Goal: Task Accomplishment & Management: Use online tool/utility

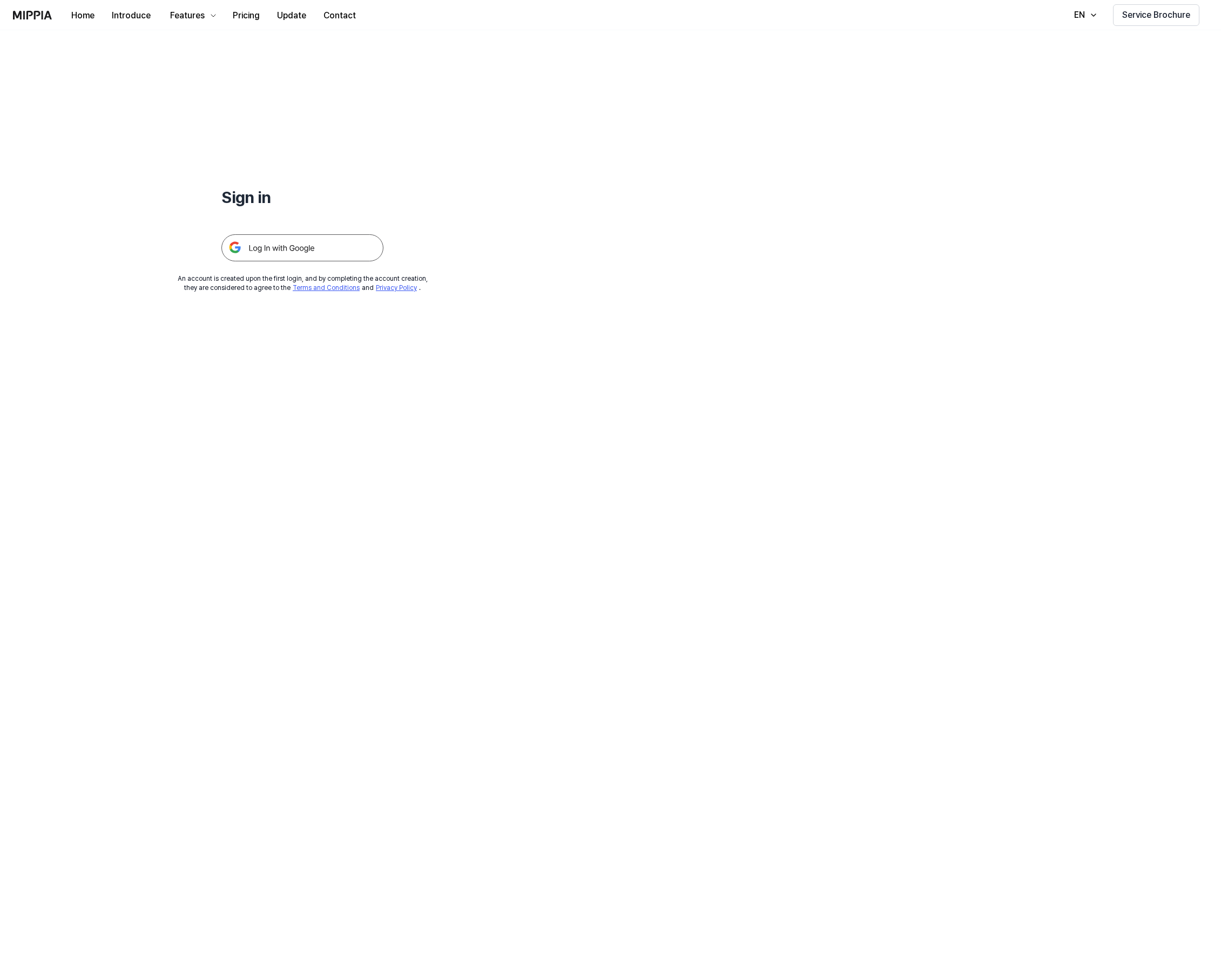
click at [311, 246] on img at bounding box center [302, 248] width 162 height 27
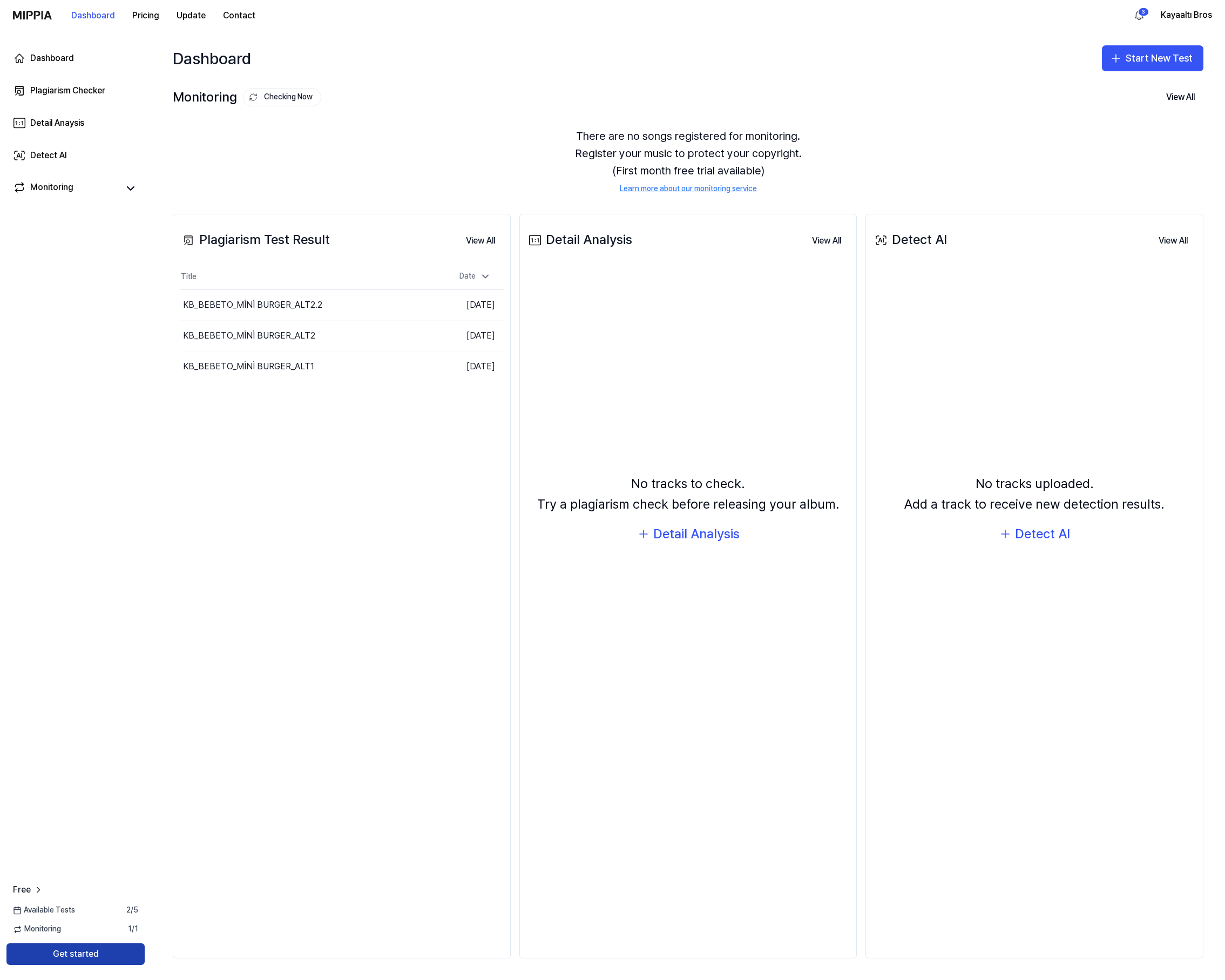
click at [69, 953] on button "Get started" at bounding box center [75, 954] width 138 height 21
click at [1150, 54] on button "Start New Test" at bounding box center [1153, 58] width 101 height 26
click at [1132, 86] on div "Plagiarism test" at bounding box center [1128, 88] width 50 height 11
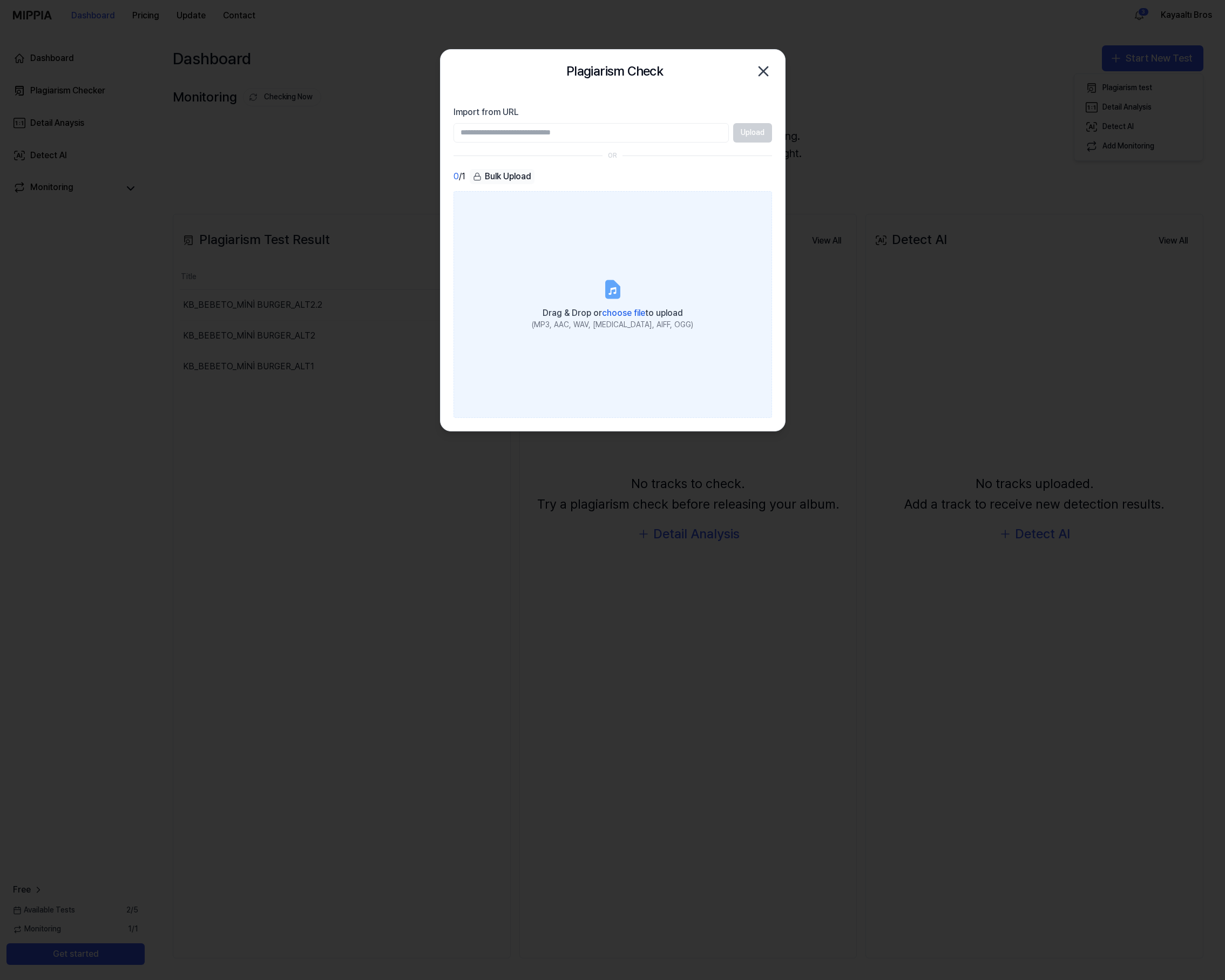
click at [614, 309] on span "choose file" at bounding box center [624, 313] width 43 height 10
click at [0, 0] on input "Drag & Drop or choose file to upload (MP3, AAC, WAV, [MEDICAL_DATA], AIFF, OGG)" at bounding box center [0, 0] width 0 height 0
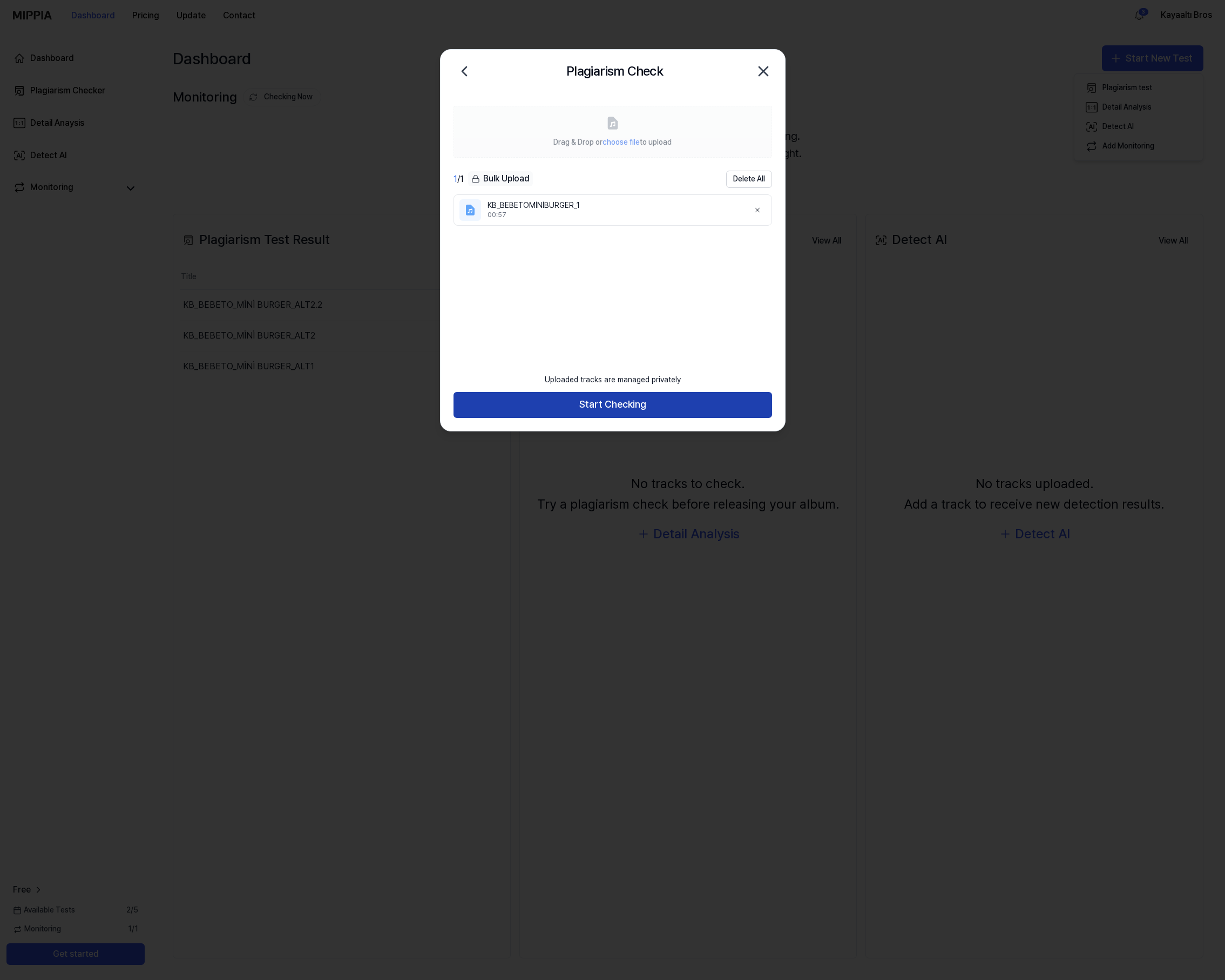
click at [642, 411] on button "Start Checking" at bounding box center [613, 405] width 319 height 26
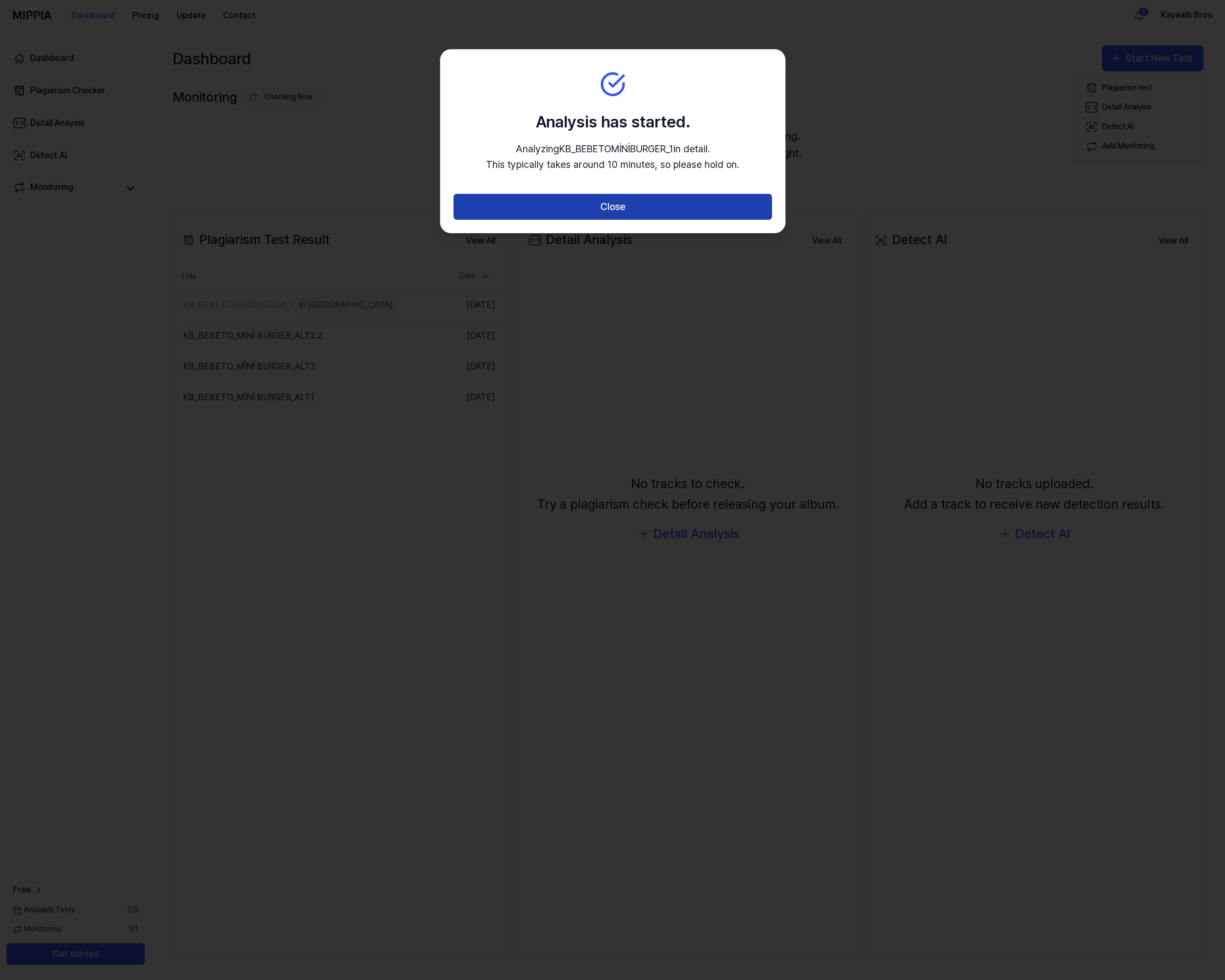
click at [659, 208] on button "Close" at bounding box center [613, 207] width 319 height 26
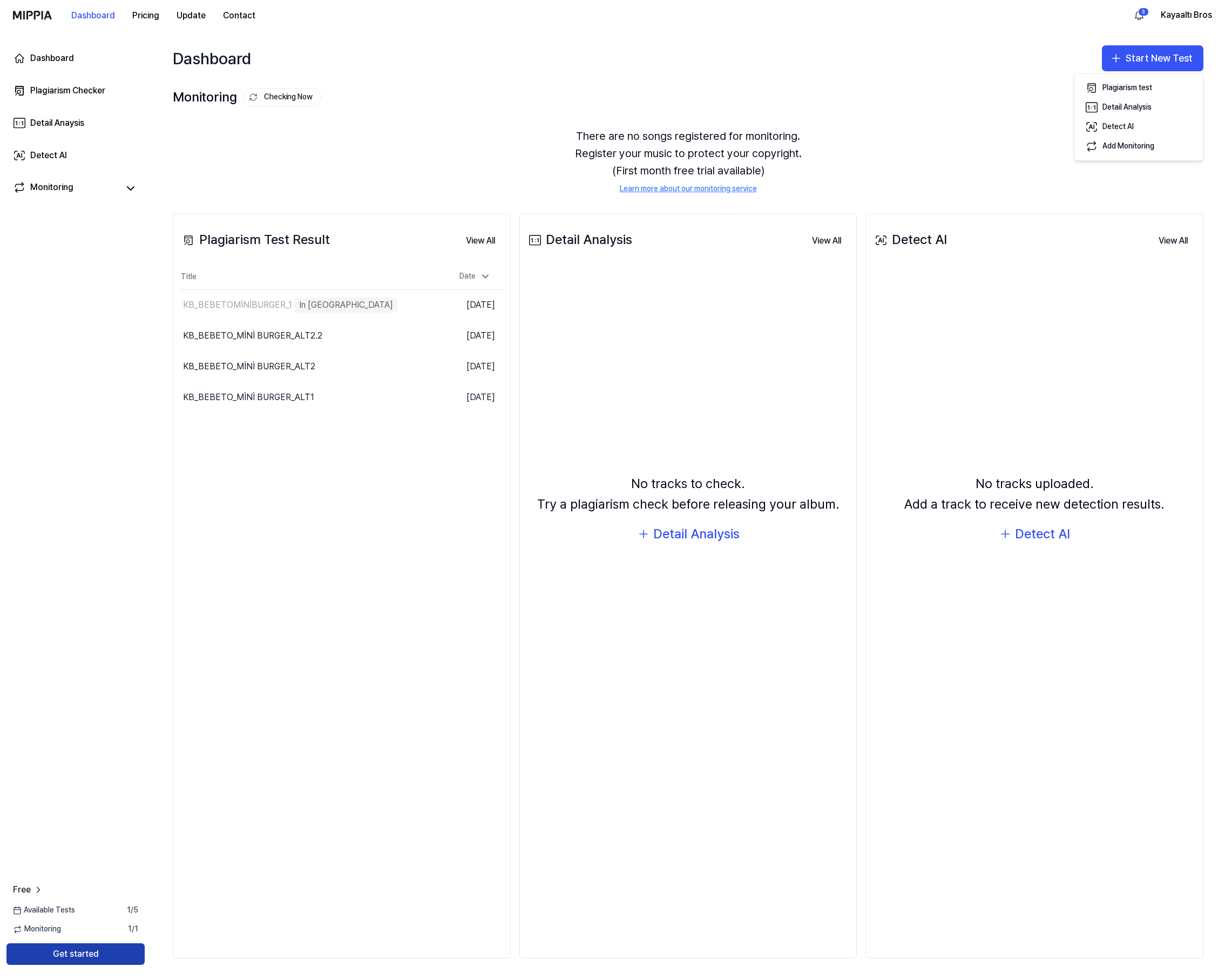
click at [71, 955] on button "Get started" at bounding box center [75, 954] width 138 height 21
click at [1157, 57] on button "Start New Test" at bounding box center [1153, 58] width 101 height 26
click at [1124, 85] on div "Plagiarism test" at bounding box center [1128, 88] width 50 height 11
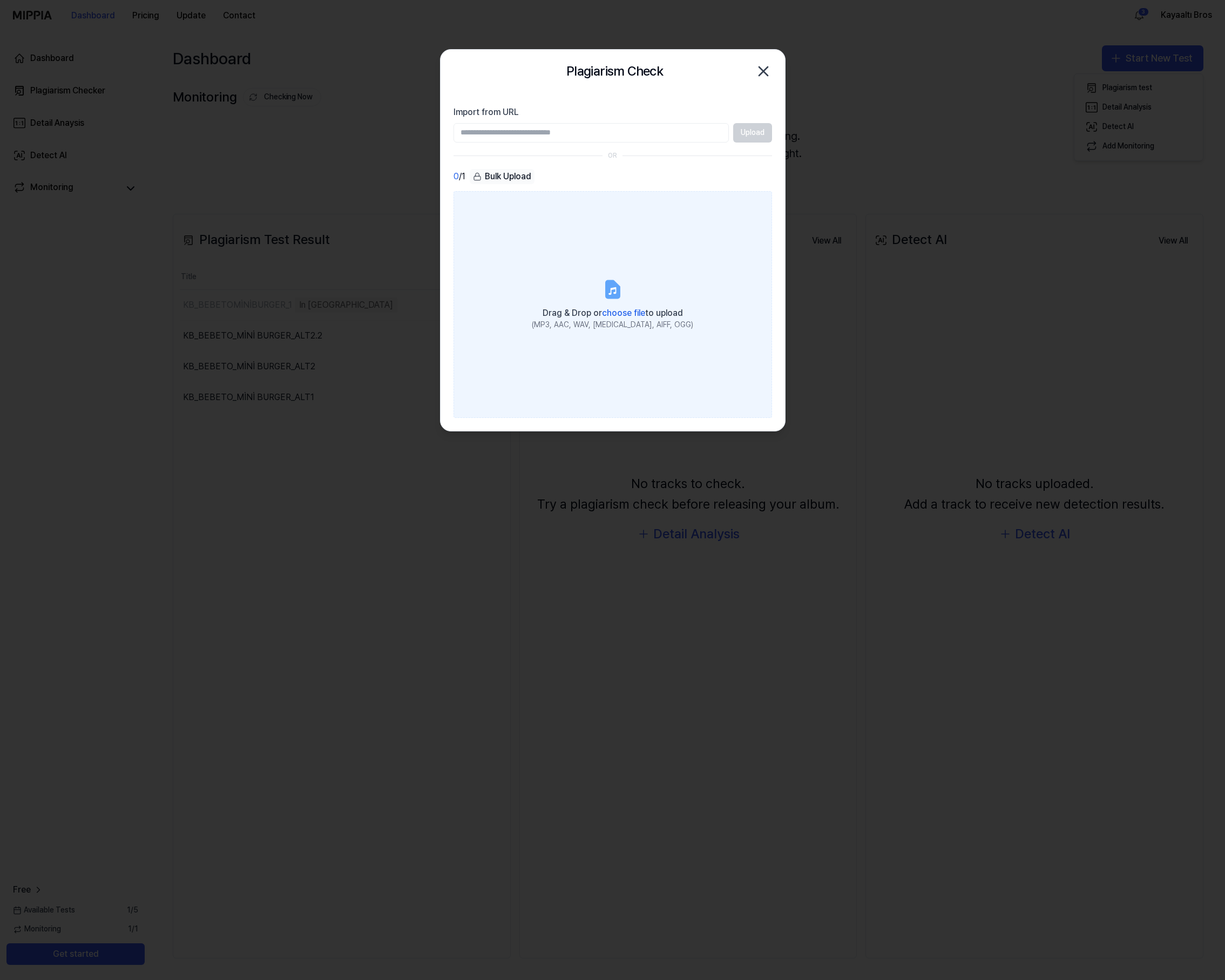
click at [610, 312] on span "choose file" at bounding box center [624, 313] width 43 height 10
click at [0, 0] on input "Drag & Drop or choose file to upload (MP3, AAC, WAV, [MEDICAL_DATA], AIFF, OGG)" at bounding box center [0, 0] width 0 height 0
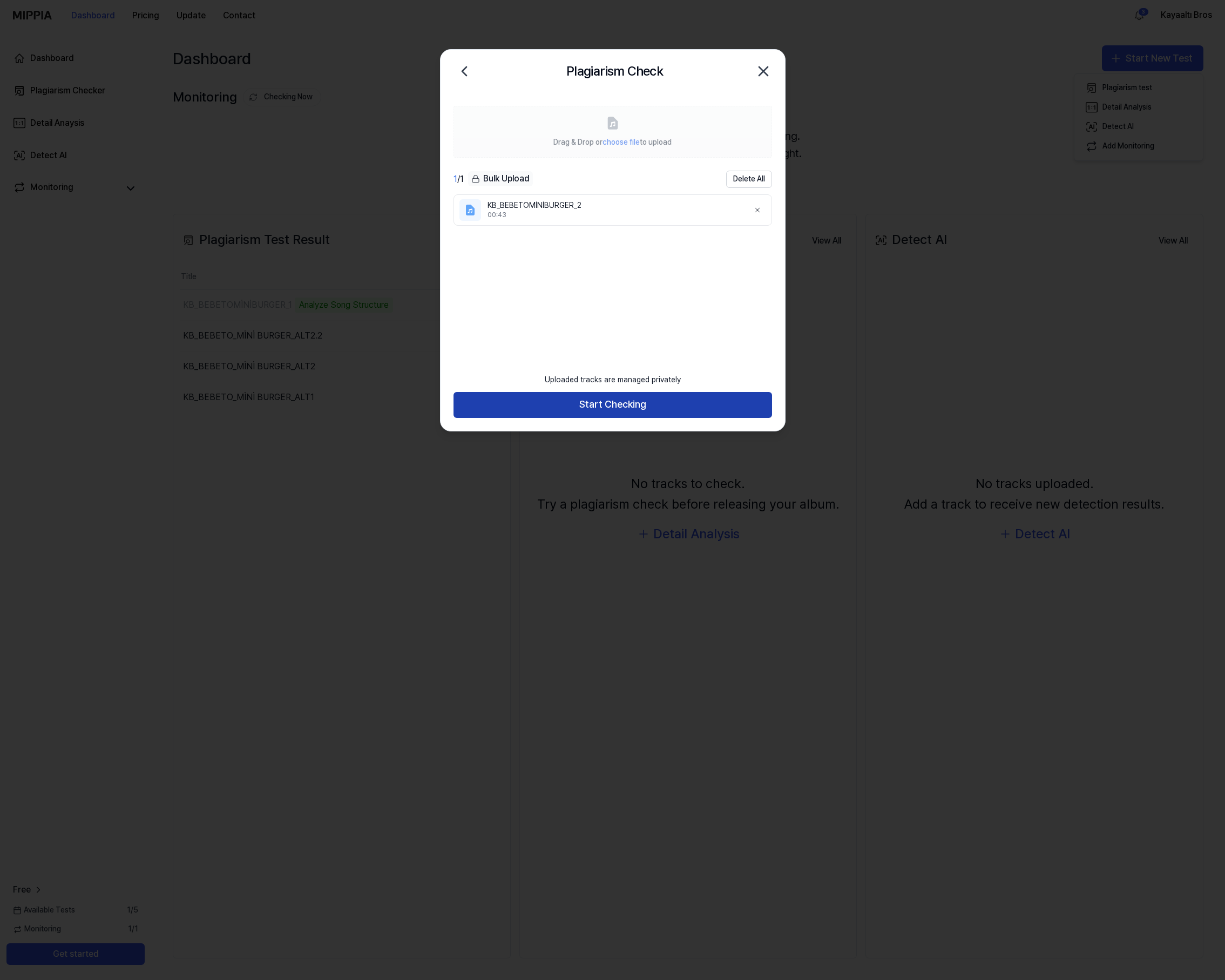
click at [624, 403] on button "Start Checking" at bounding box center [613, 405] width 319 height 26
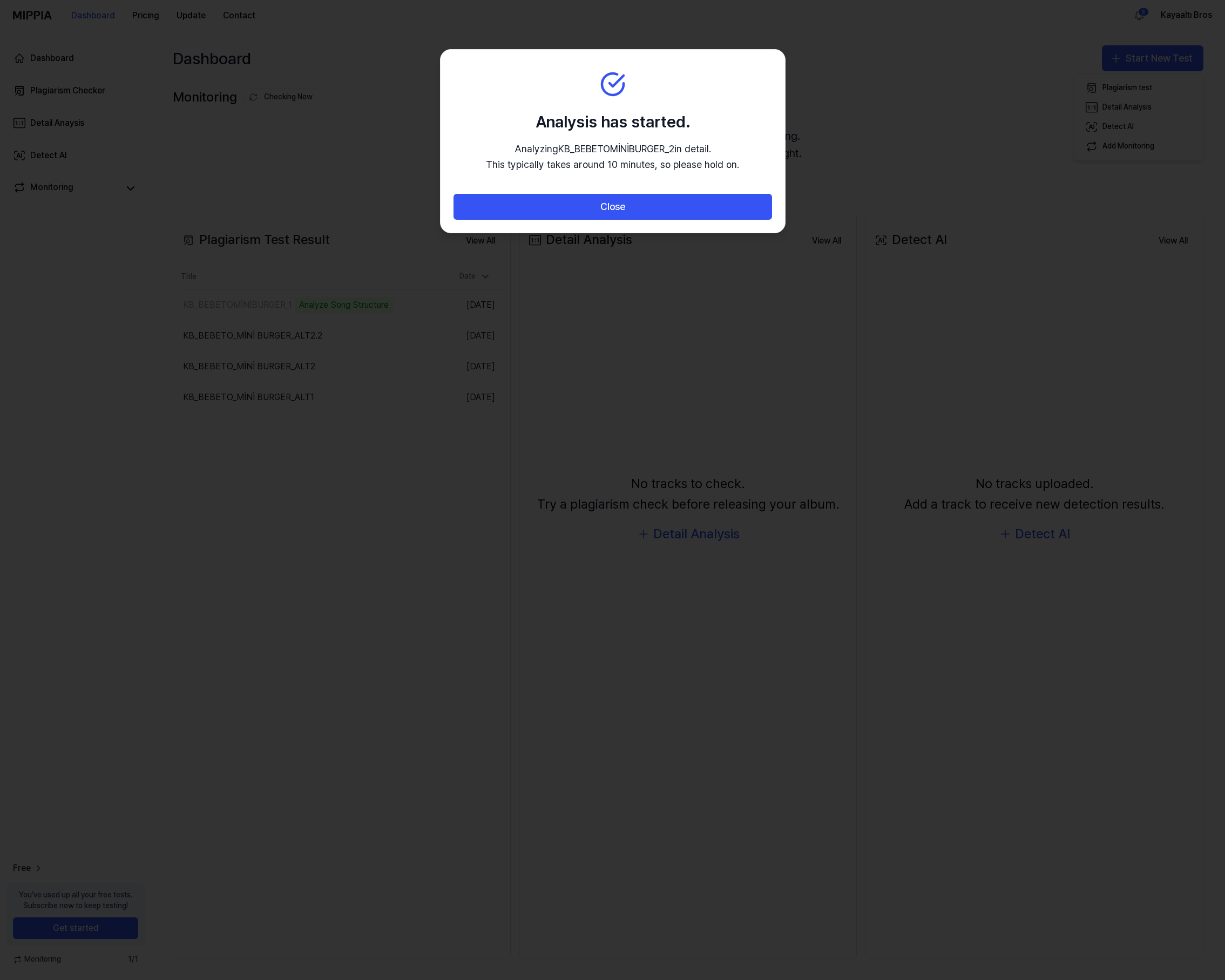
click at [609, 210] on button "Close" at bounding box center [613, 207] width 319 height 26
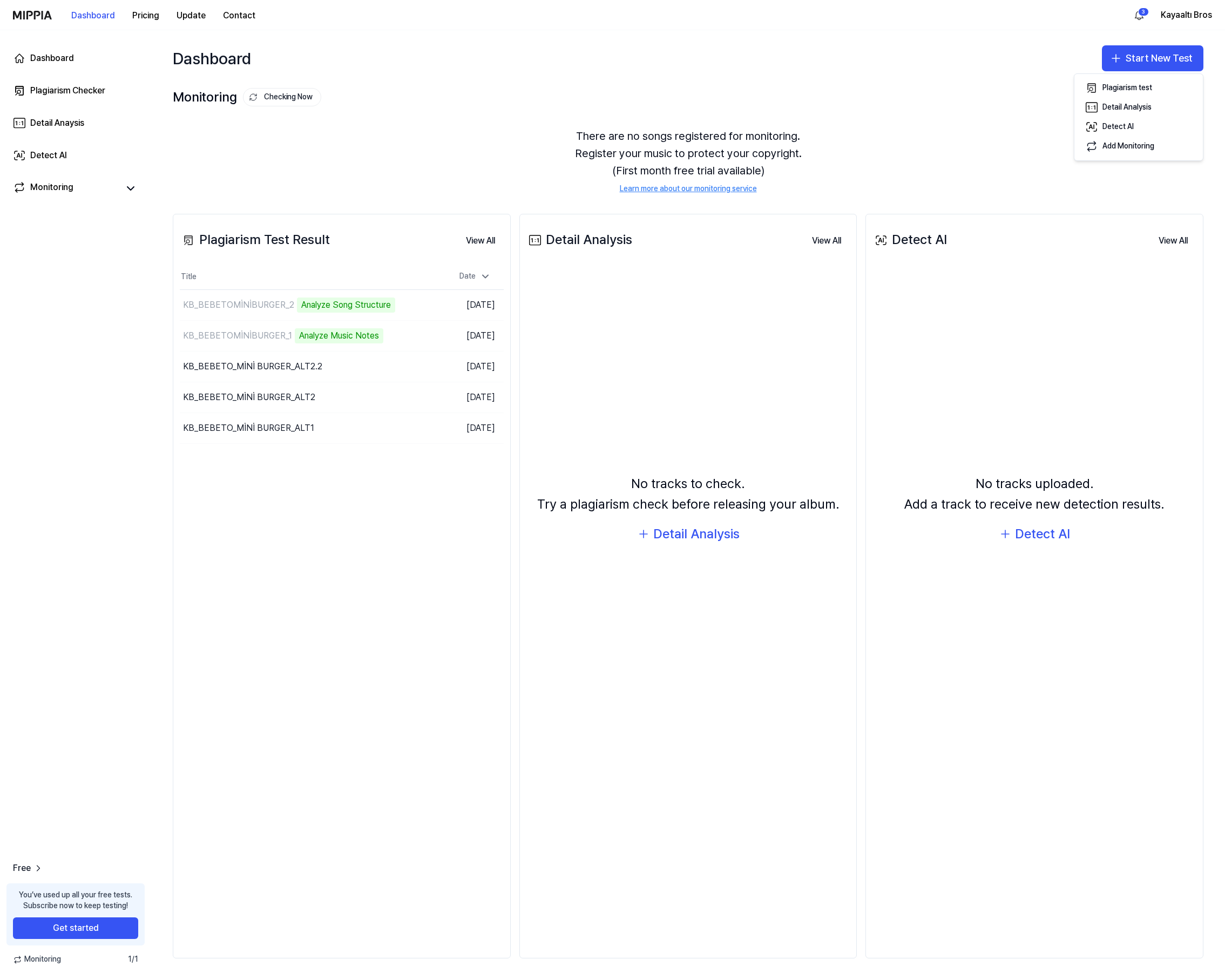
click at [499, 678] on div "Plagiarism Test Result View All Plagiarism Test Result Title Date KB_BEBETOMİN…" at bounding box center [342, 586] width 338 height 745
click at [142, 20] on button "Pricing" at bounding box center [145, 15] width 44 height 21
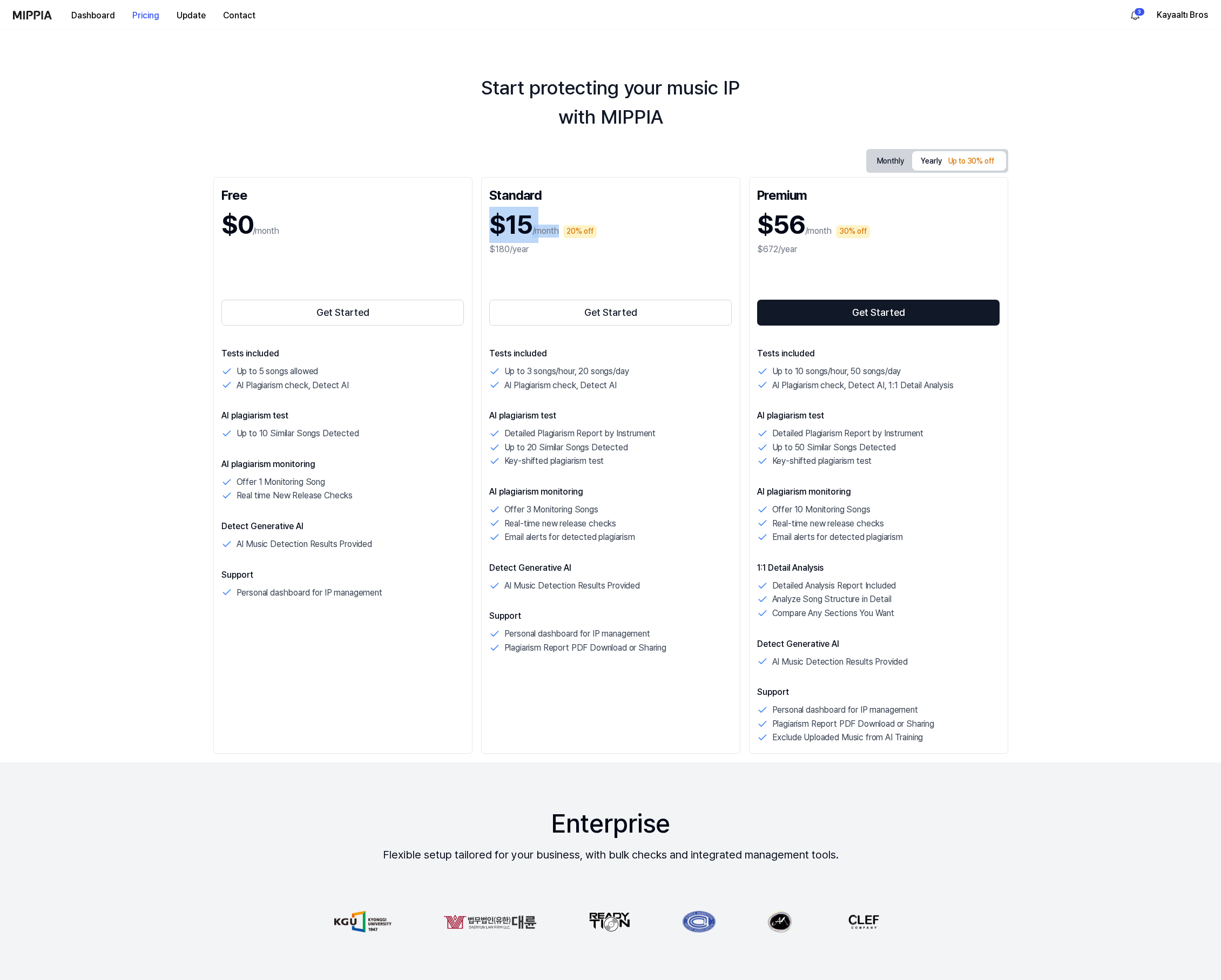
drag, startPoint x: 557, startPoint y: 229, endPoint x: 491, endPoint y: 230, distance: 66.0
click at [491, 230] on div "$15 /month 20% off" at bounding box center [611, 225] width 243 height 36
click at [606, 214] on div "$15 /month 20% off" at bounding box center [611, 225] width 243 height 36
click at [517, 372] on p "Up to 3 songs/hour, 20 songs/day" at bounding box center [566, 371] width 125 height 14
drag, startPoint x: 583, startPoint y: 370, endPoint x: 739, endPoint y: 371, distance: 156.0
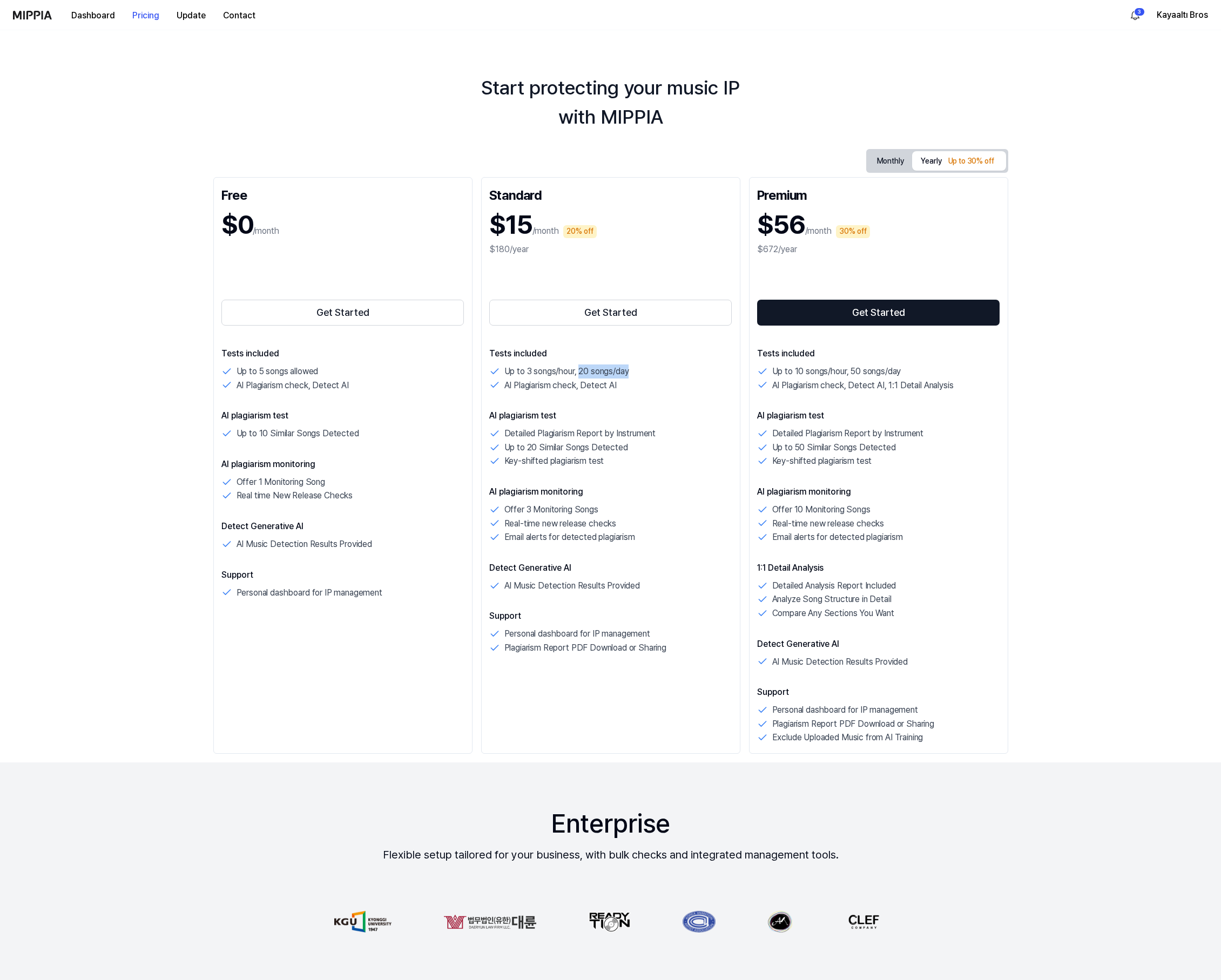
click at [741, 371] on div "Free $0 /month Get Started Tests included Up to 5 songs allowed AI Plagiarism c…" at bounding box center [610, 466] width 795 height 577
click at [659, 301] on button "Get Started" at bounding box center [611, 312] width 243 height 26
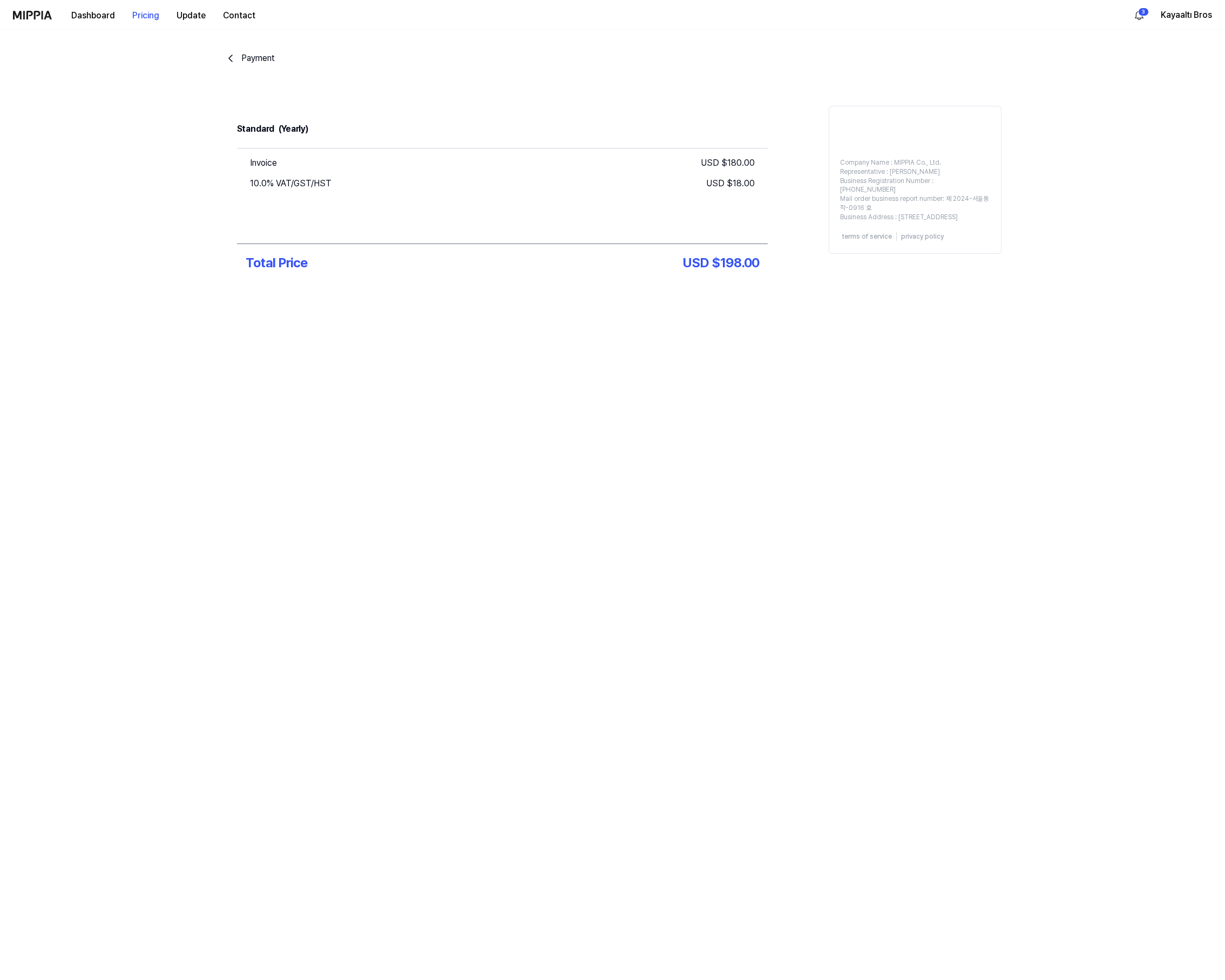
click at [229, 52] on icon "go back" at bounding box center [231, 58] width 13 height 13
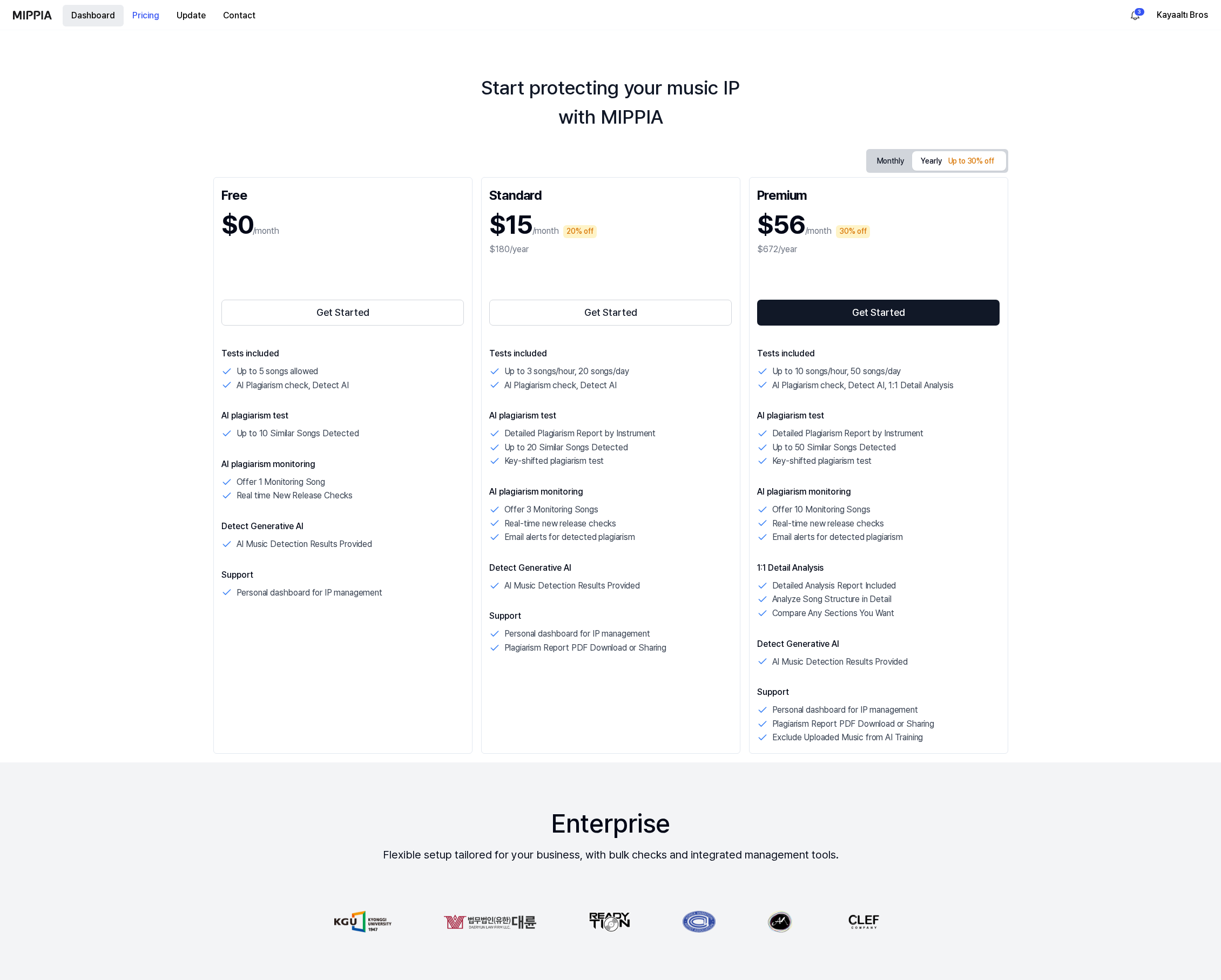
click at [92, 14] on button "Dashboard" at bounding box center [93, 15] width 61 height 21
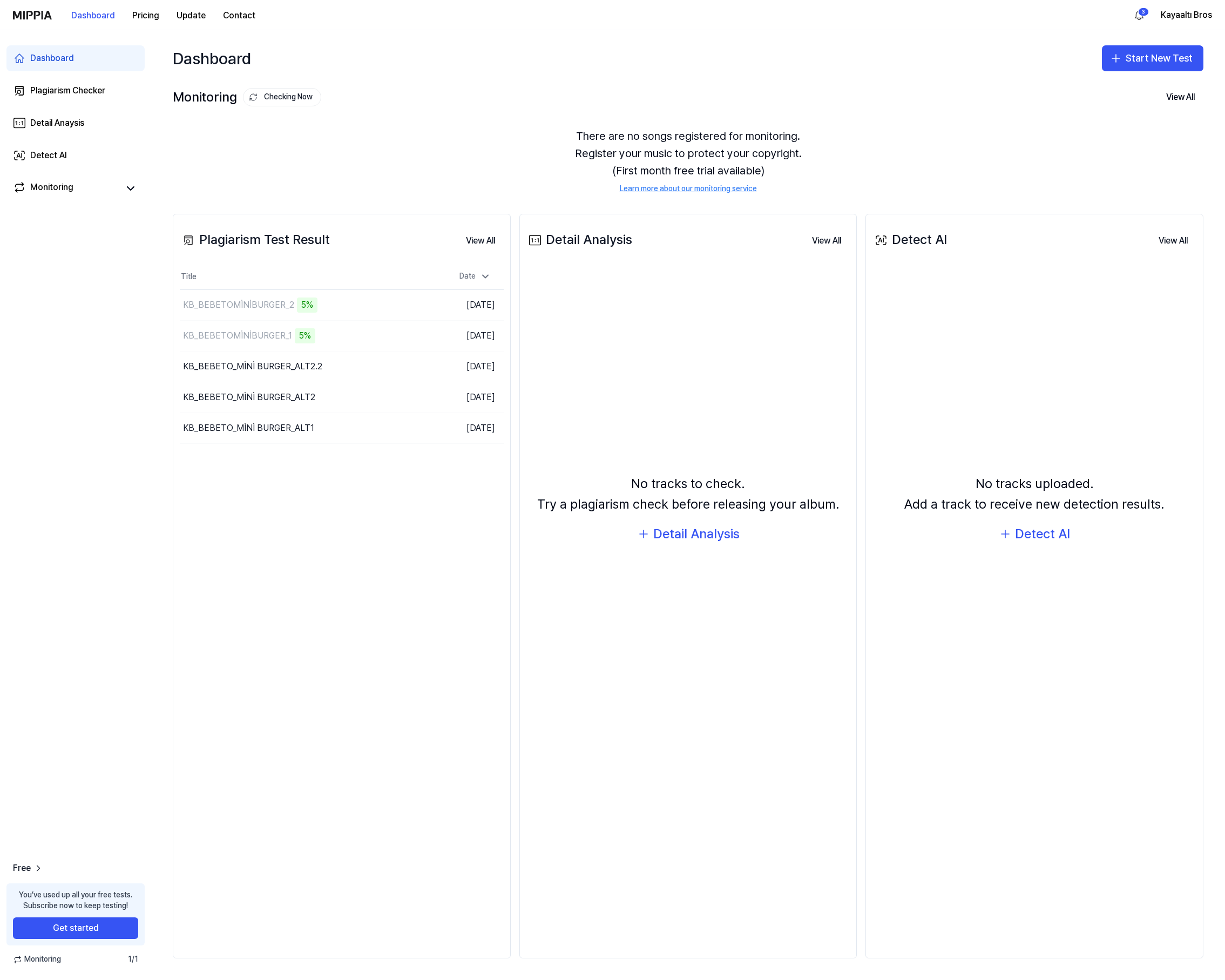
click at [378, 598] on div "Plagiarism Test Result View All Plagiarism Test Result Title Date KB_BEBETOMİN…" at bounding box center [342, 586] width 338 height 745
click at [1069, 599] on div "No tracks uploaded. Add a track to receive new detection results. Detect AI" at bounding box center [1034, 509] width 324 height 473
click at [404, 334] on button "Go to Results" at bounding box center [394, 336] width 58 height 17
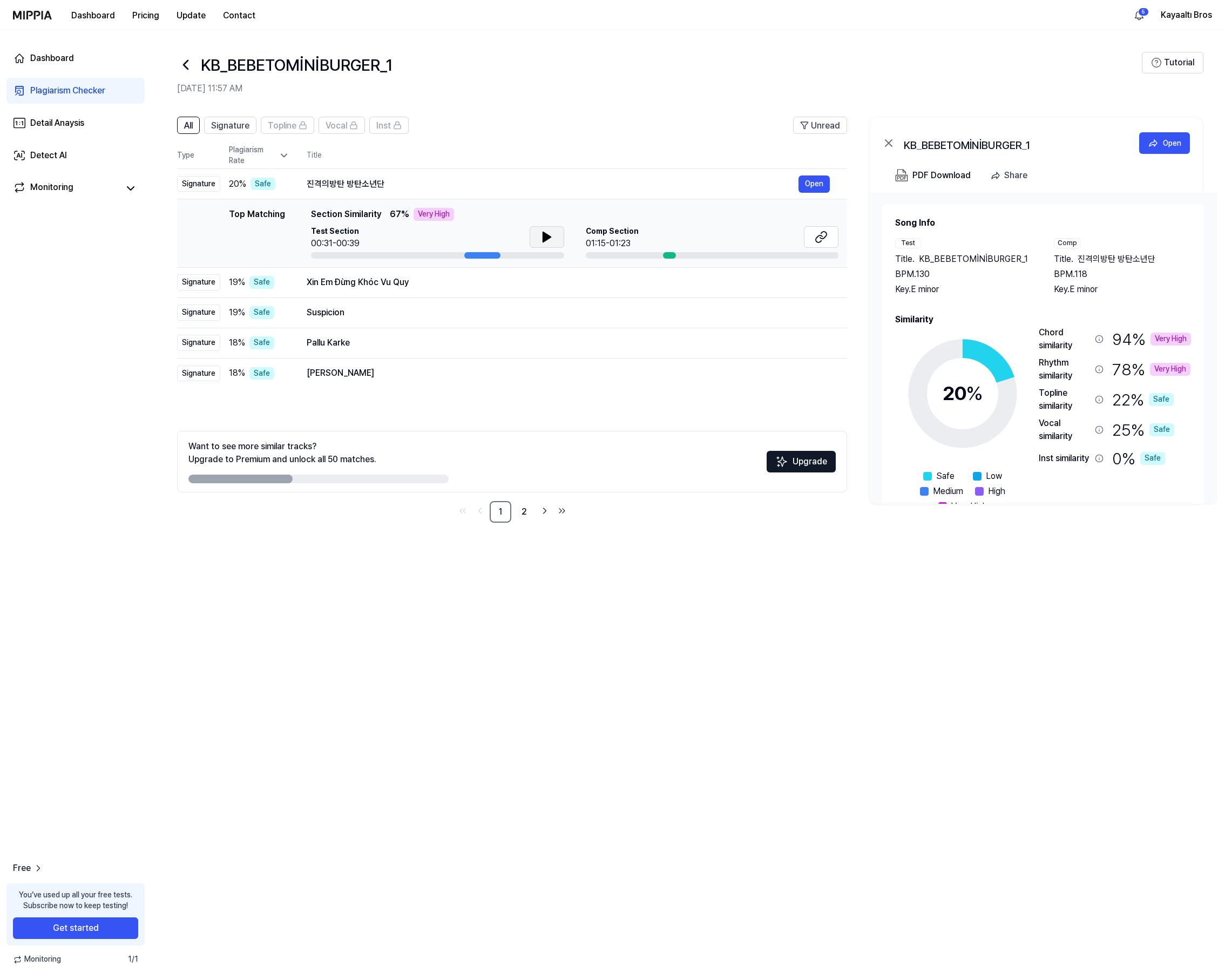
click at [544, 235] on icon at bounding box center [546, 237] width 8 height 10
click at [546, 235] on icon at bounding box center [547, 237] width 13 height 13
click at [828, 239] on button at bounding box center [821, 237] width 35 height 21
click at [388, 280] on div "Xin Em Đừng Khóc Vu Quy" at bounding box center [553, 282] width 492 height 13
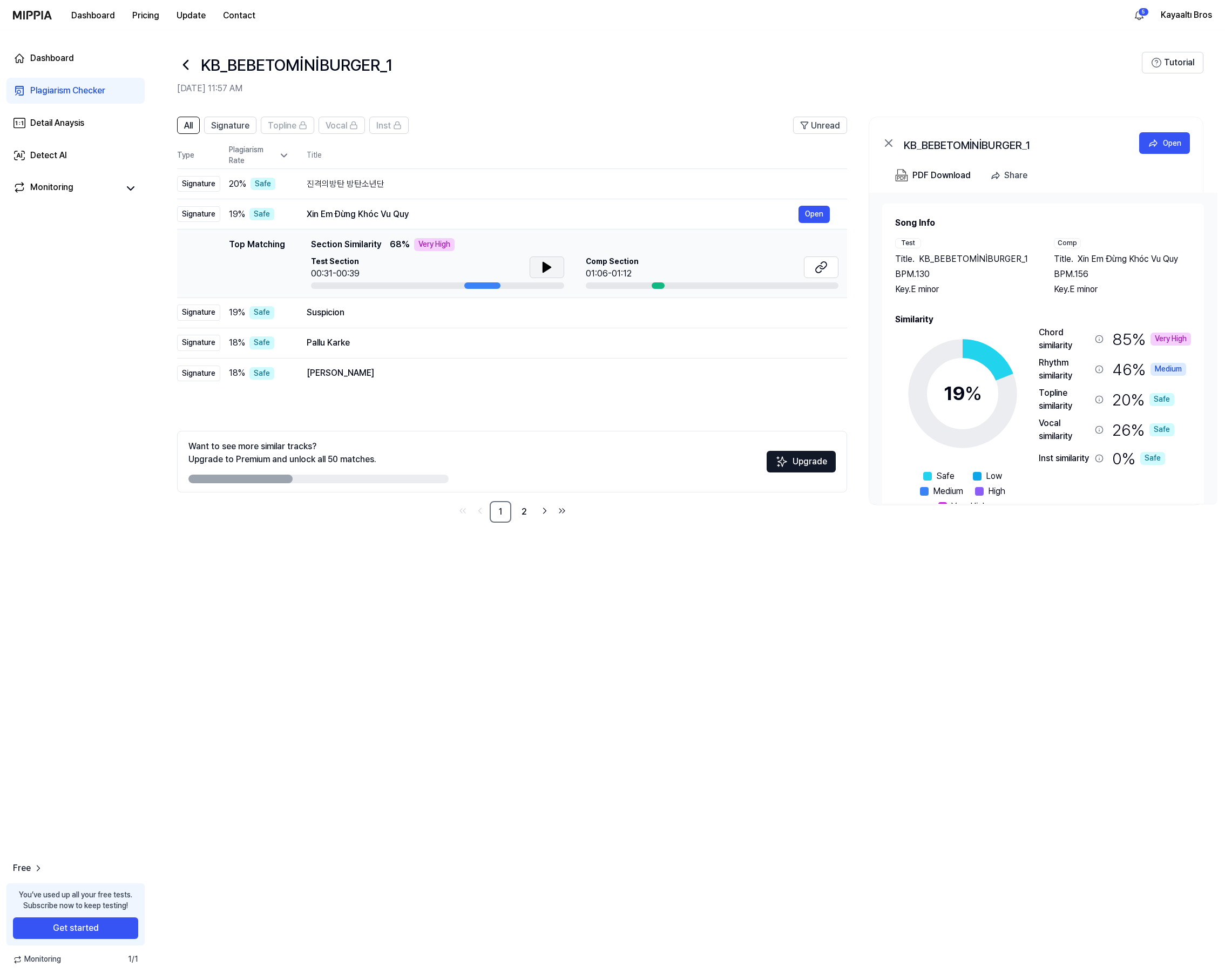
click at [543, 267] on icon at bounding box center [546, 267] width 8 height 10
click at [544, 265] on icon at bounding box center [545, 267] width 2 height 9
click at [361, 214] on div "Xin Em Đừng Khóc Vu Quy" at bounding box center [553, 214] width 492 height 13
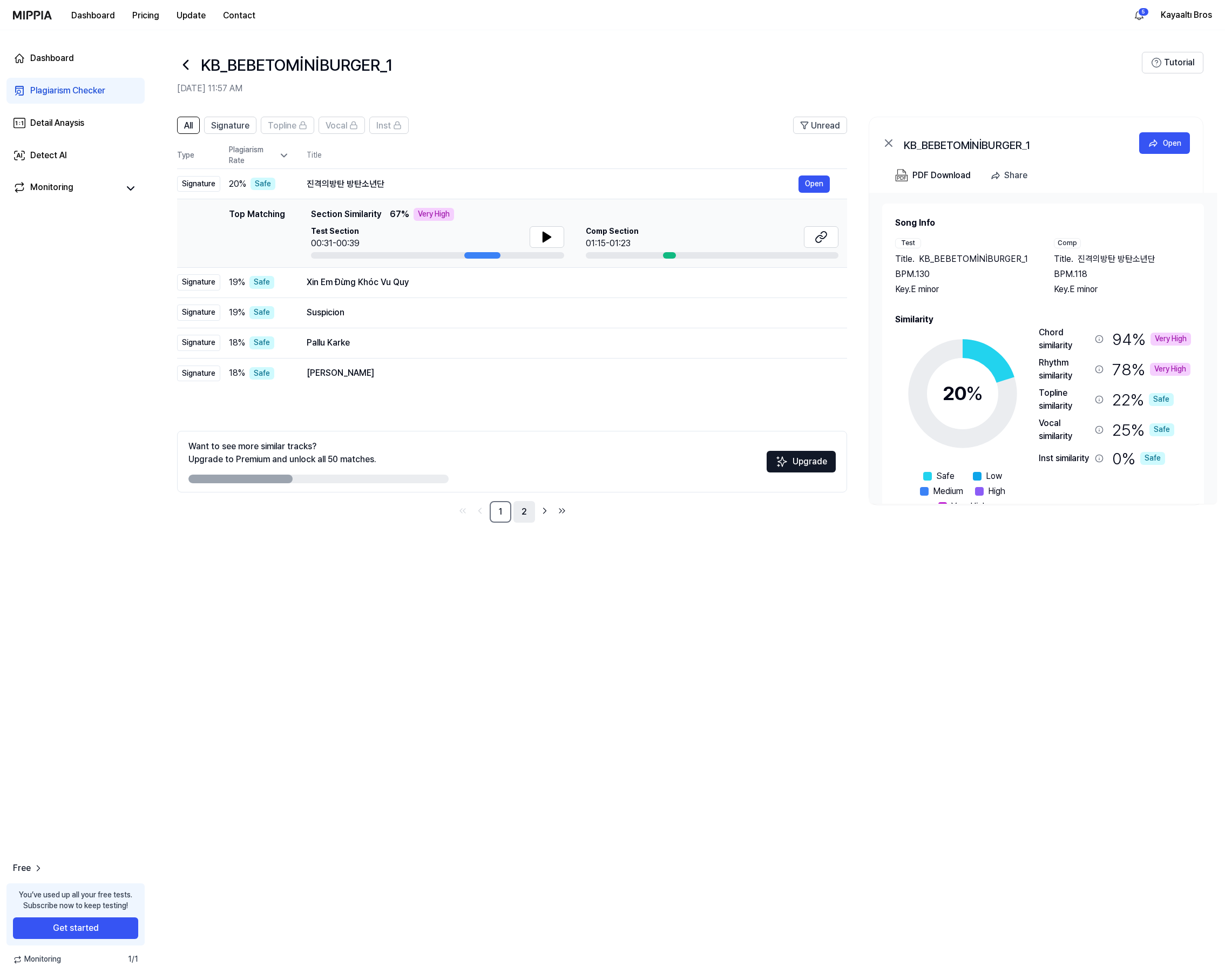
click at [521, 511] on link "2" at bounding box center [524, 511] width 21 height 21
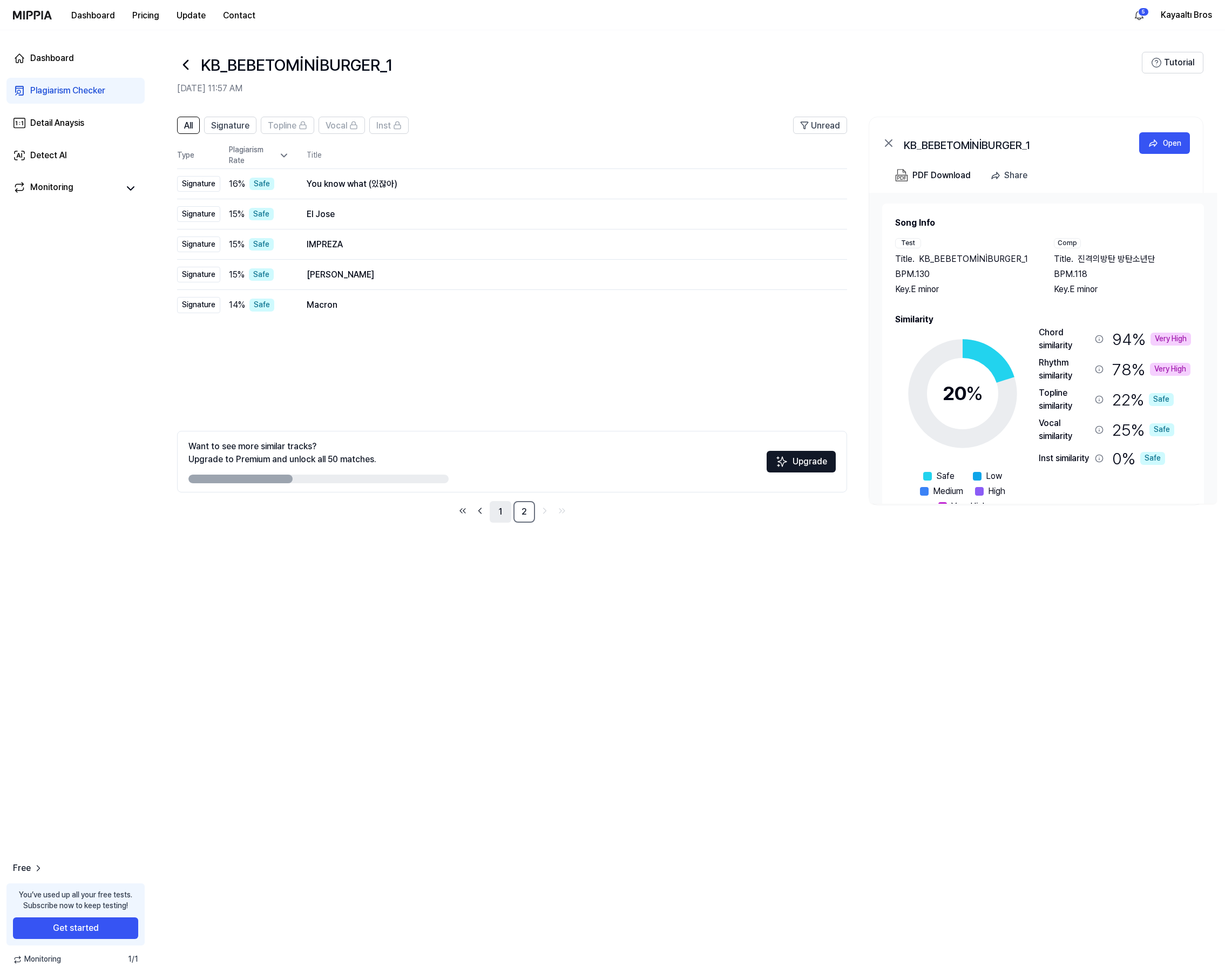
click at [502, 510] on link "1" at bounding box center [500, 511] width 21 height 21
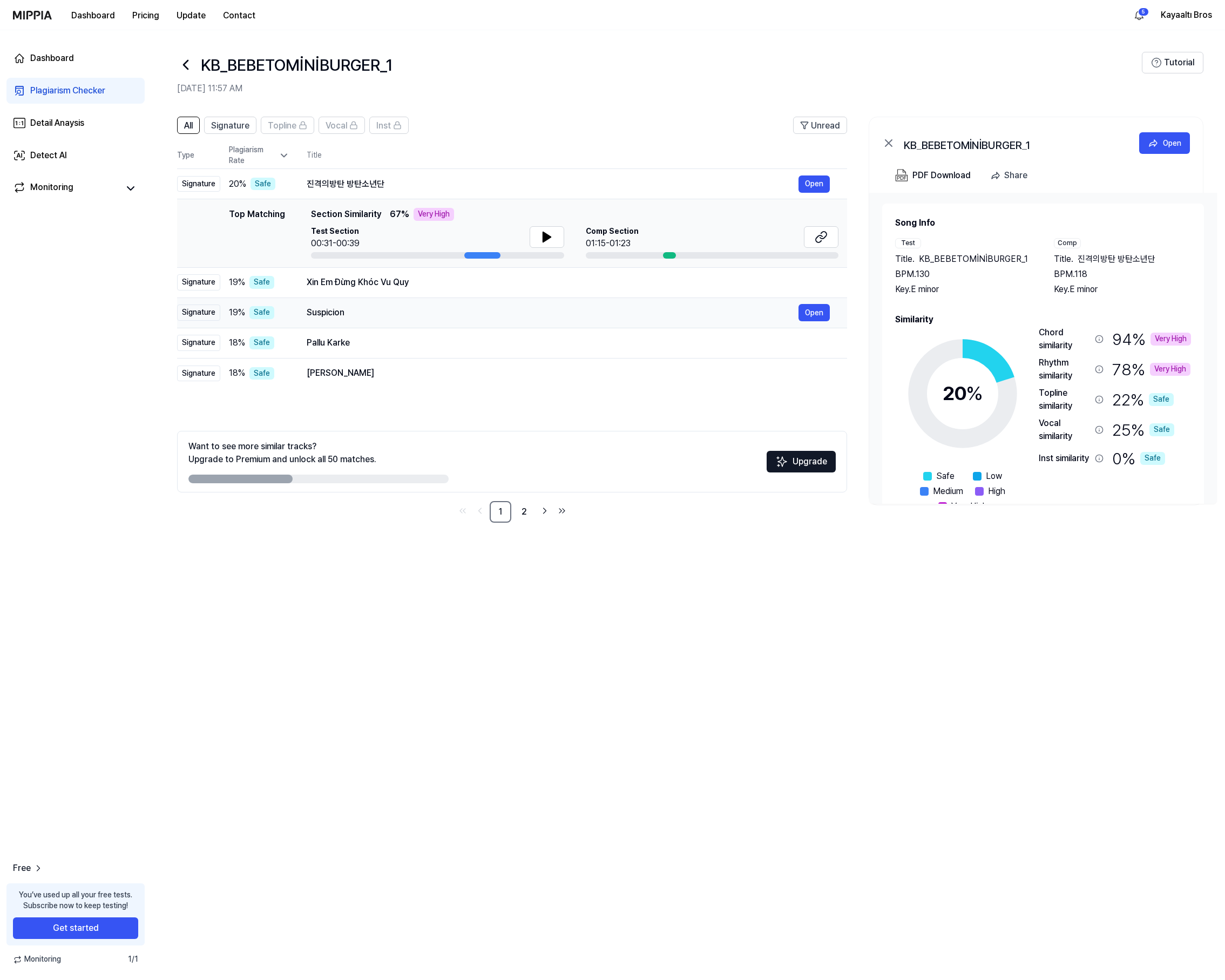
click at [324, 315] on div "Suspicion" at bounding box center [553, 313] width 492 height 13
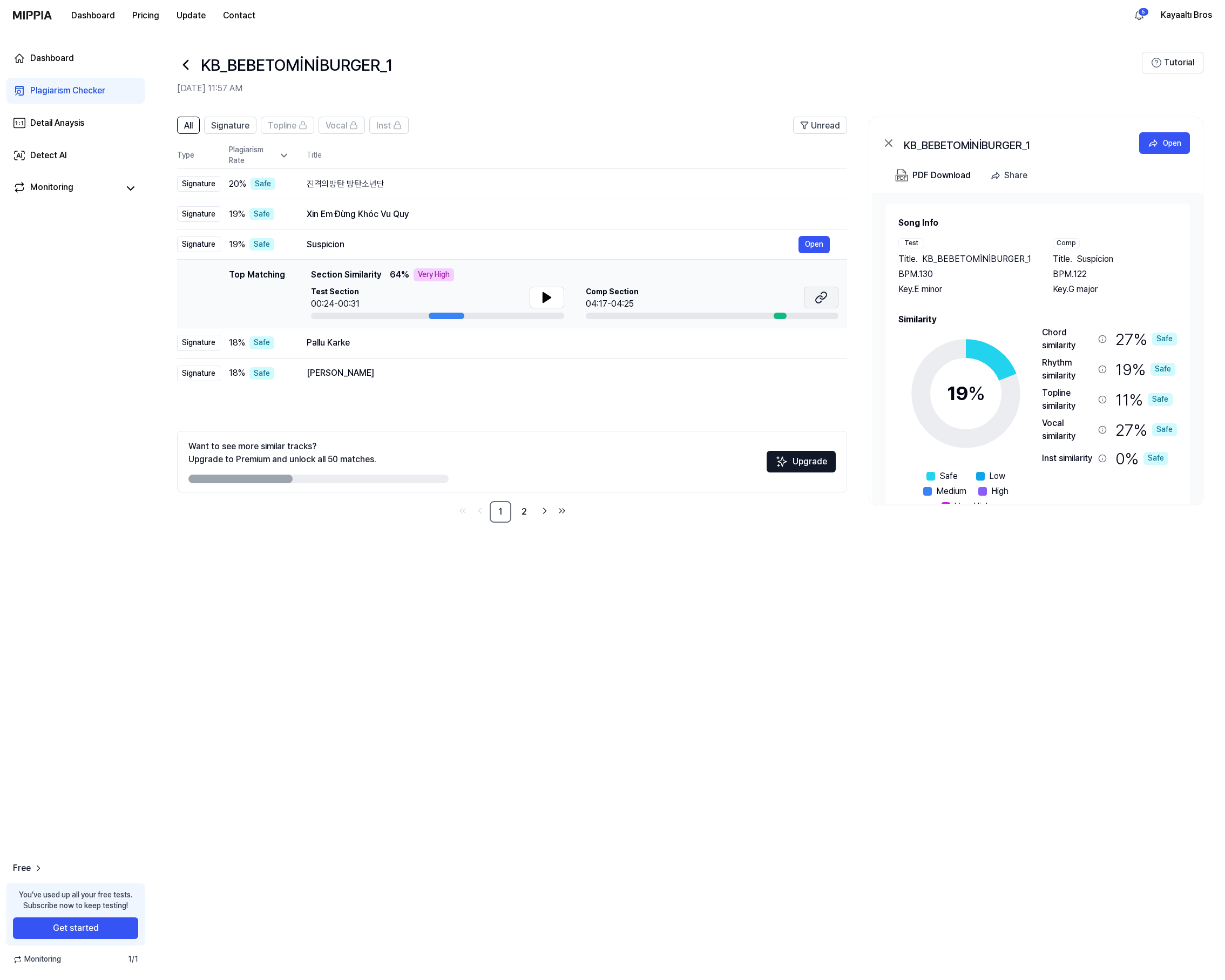
click at [827, 294] on button at bounding box center [821, 297] width 35 height 21
click at [191, 67] on icon at bounding box center [186, 65] width 17 height 17
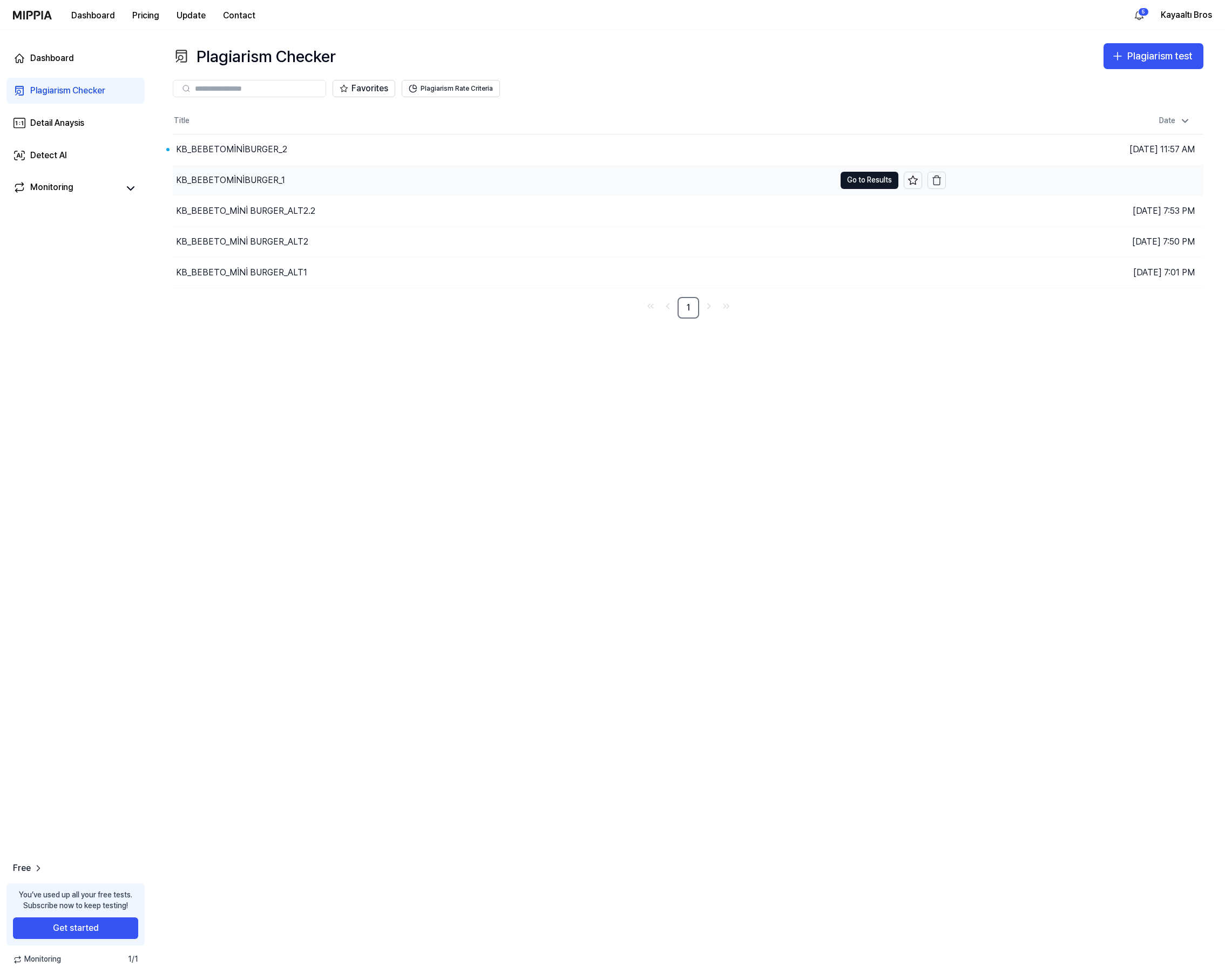
click at [262, 178] on div "KB_BEBETOMİNİBURGER_1" at bounding box center [231, 180] width 109 height 13
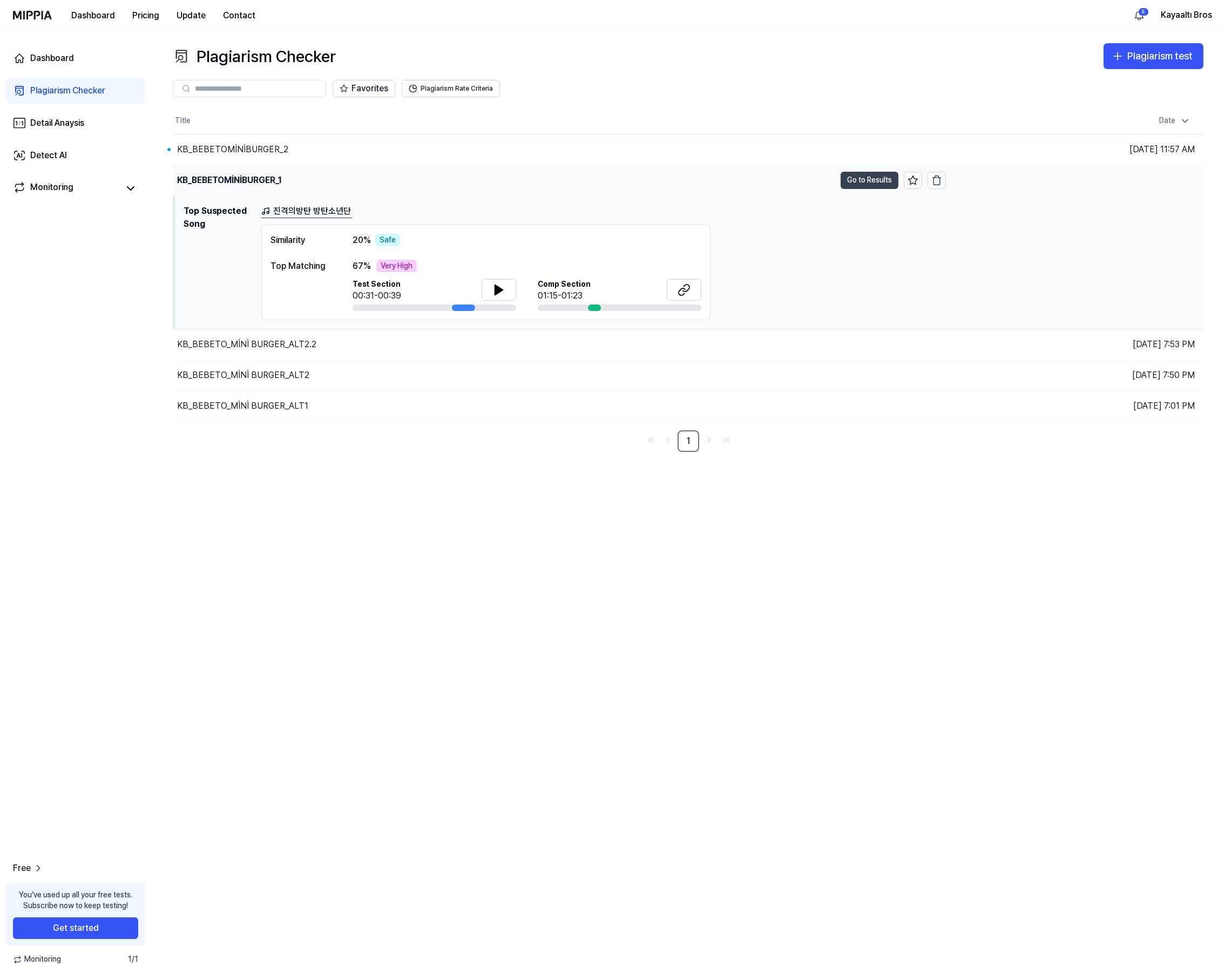
click at [870, 181] on button "Go to Results" at bounding box center [870, 180] width 58 height 17
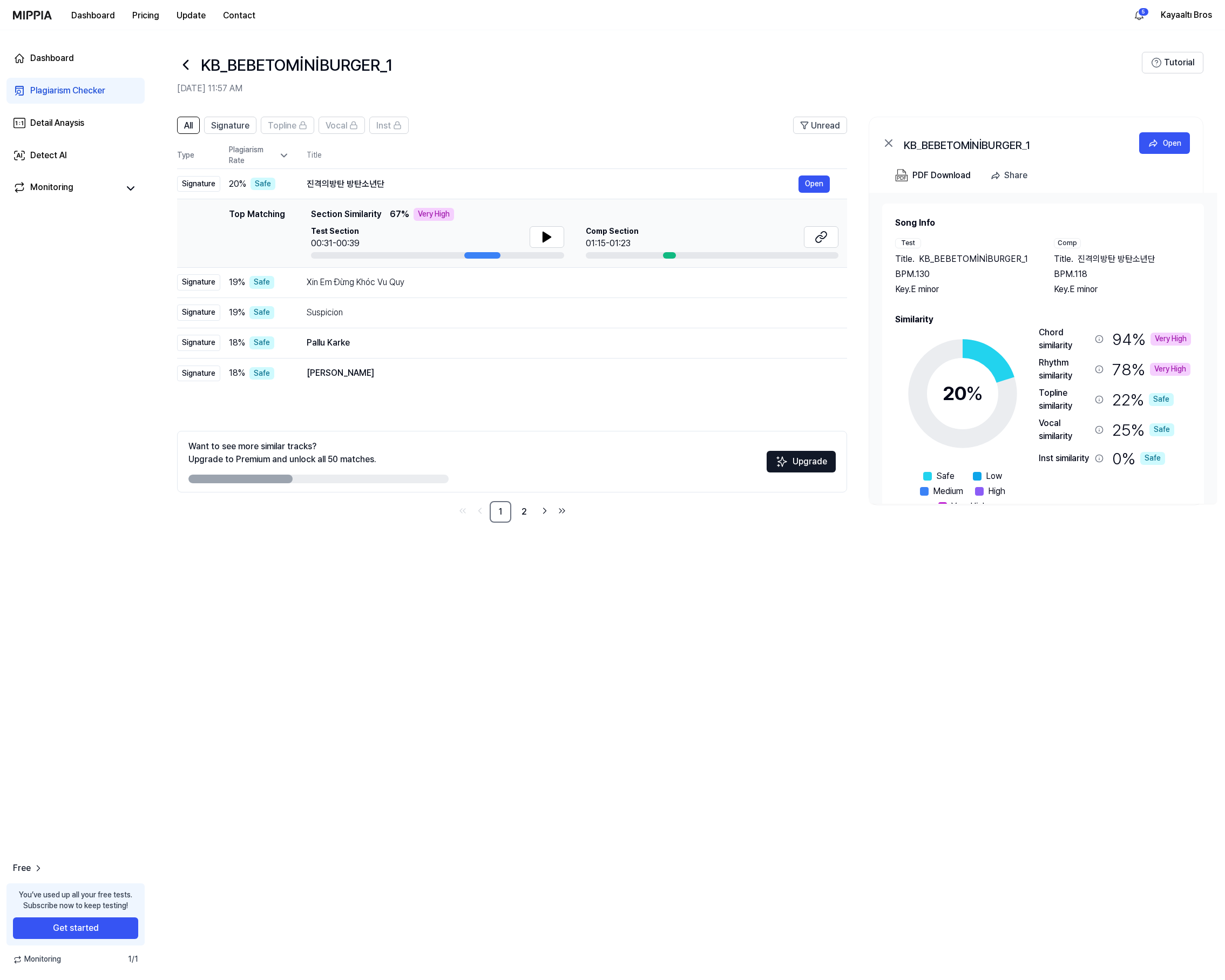
click at [188, 66] on icon at bounding box center [186, 65] width 17 height 17
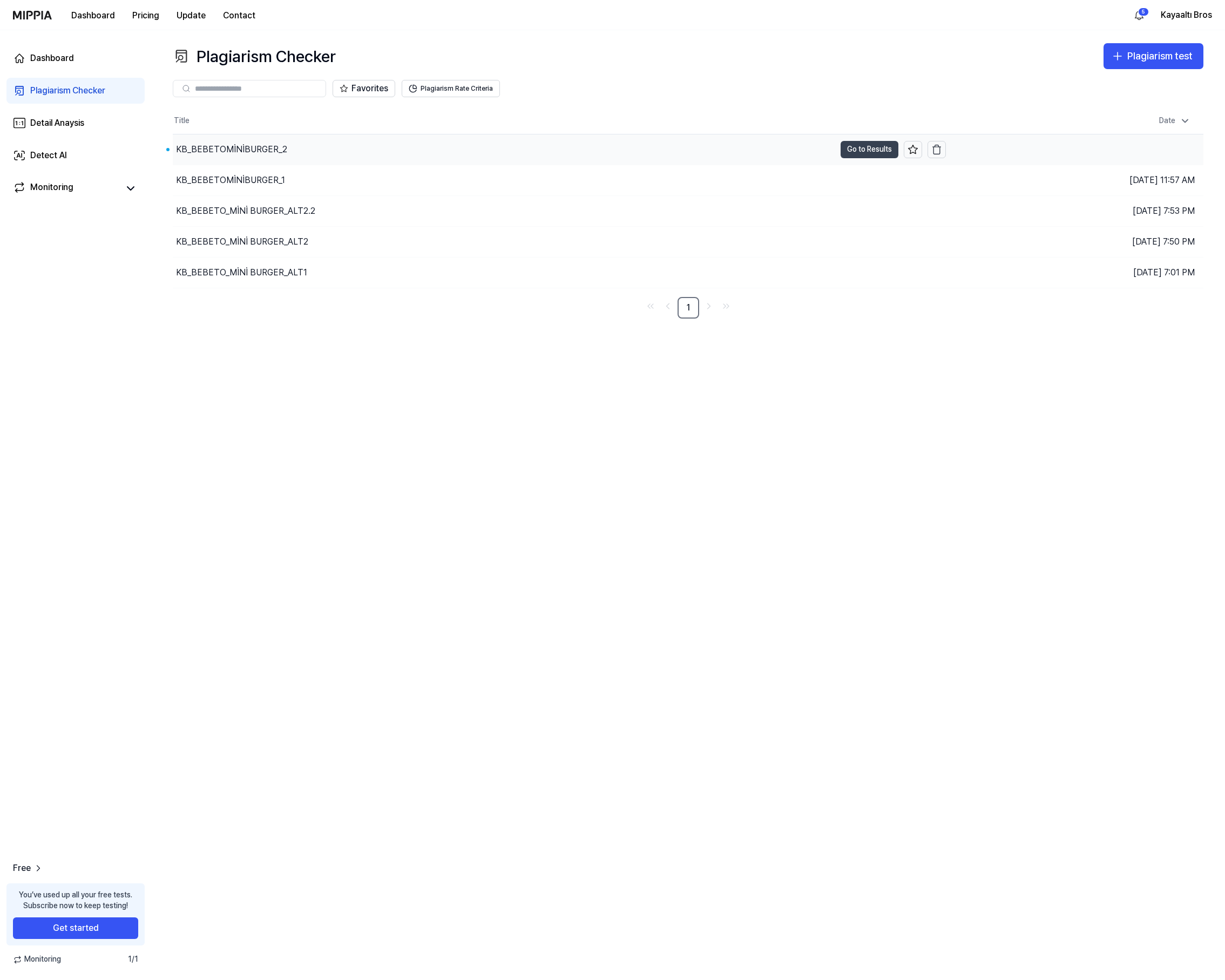
click at [860, 148] on button "Go to Results" at bounding box center [870, 149] width 58 height 17
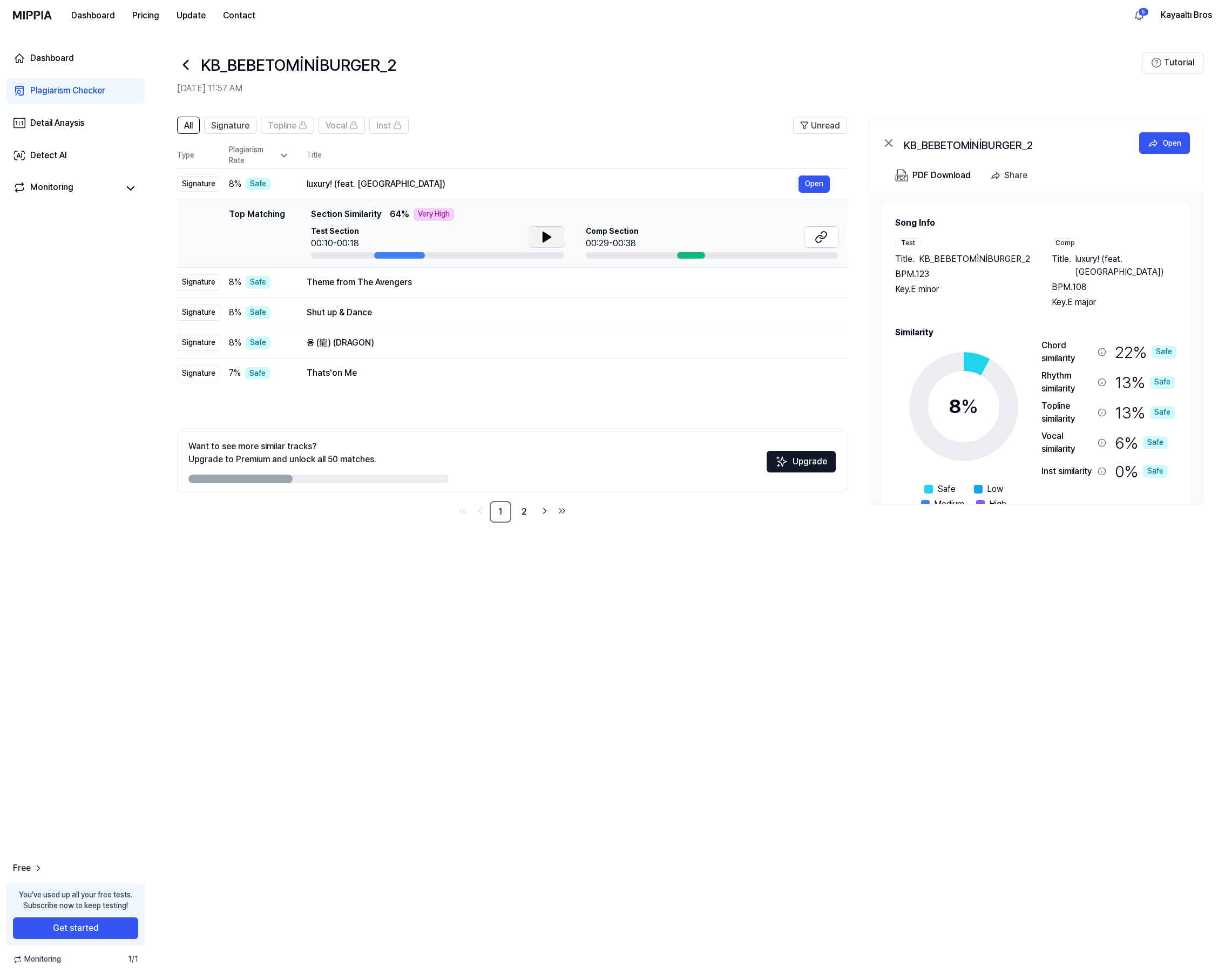
click at [541, 236] on icon at bounding box center [547, 237] width 13 height 13
click at [548, 235] on icon at bounding box center [549, 237] width 2 height 9
click at [818, 235] on icon at bounding box center [821, 237] width 13 height 13
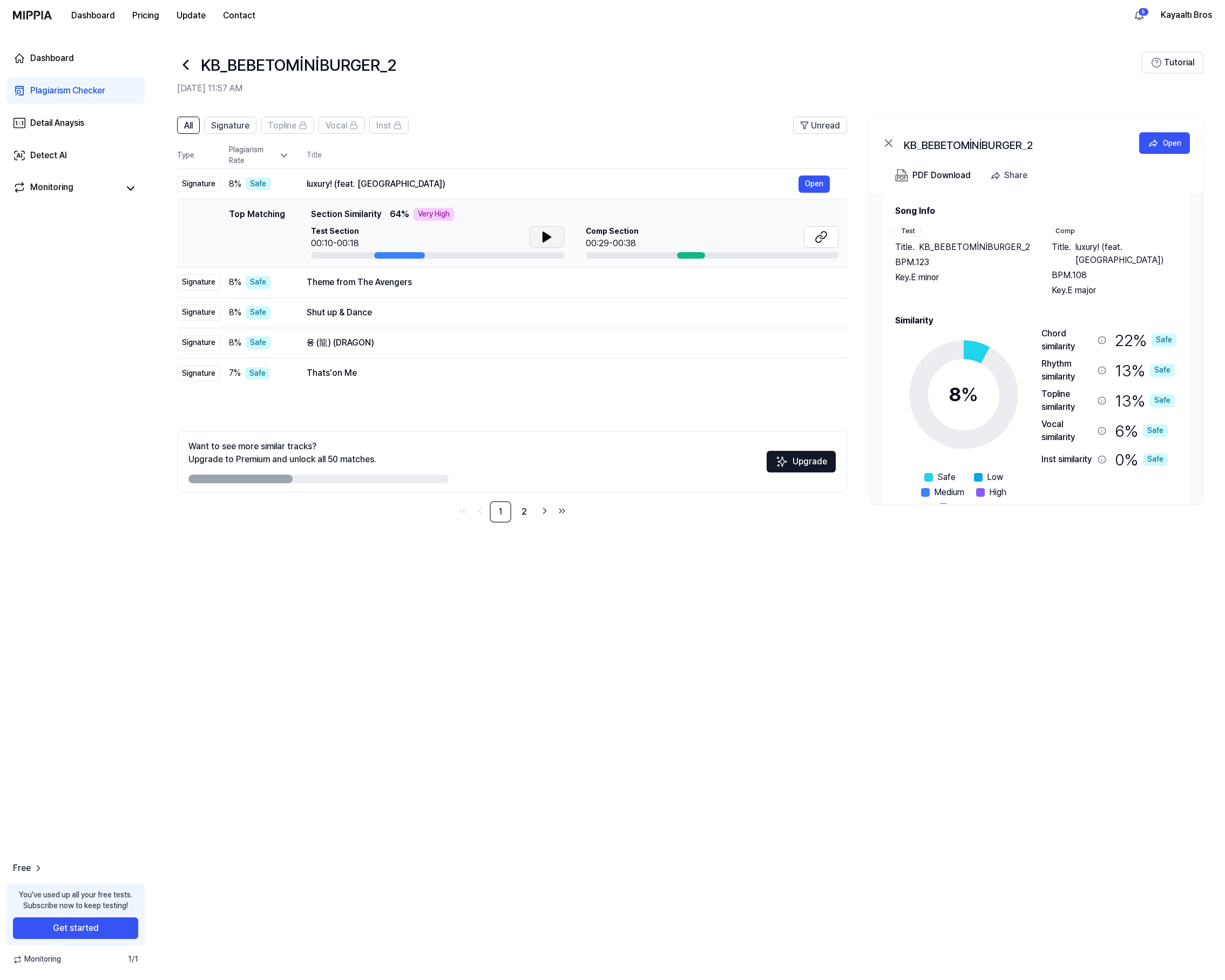
scroll to position [33, 0]
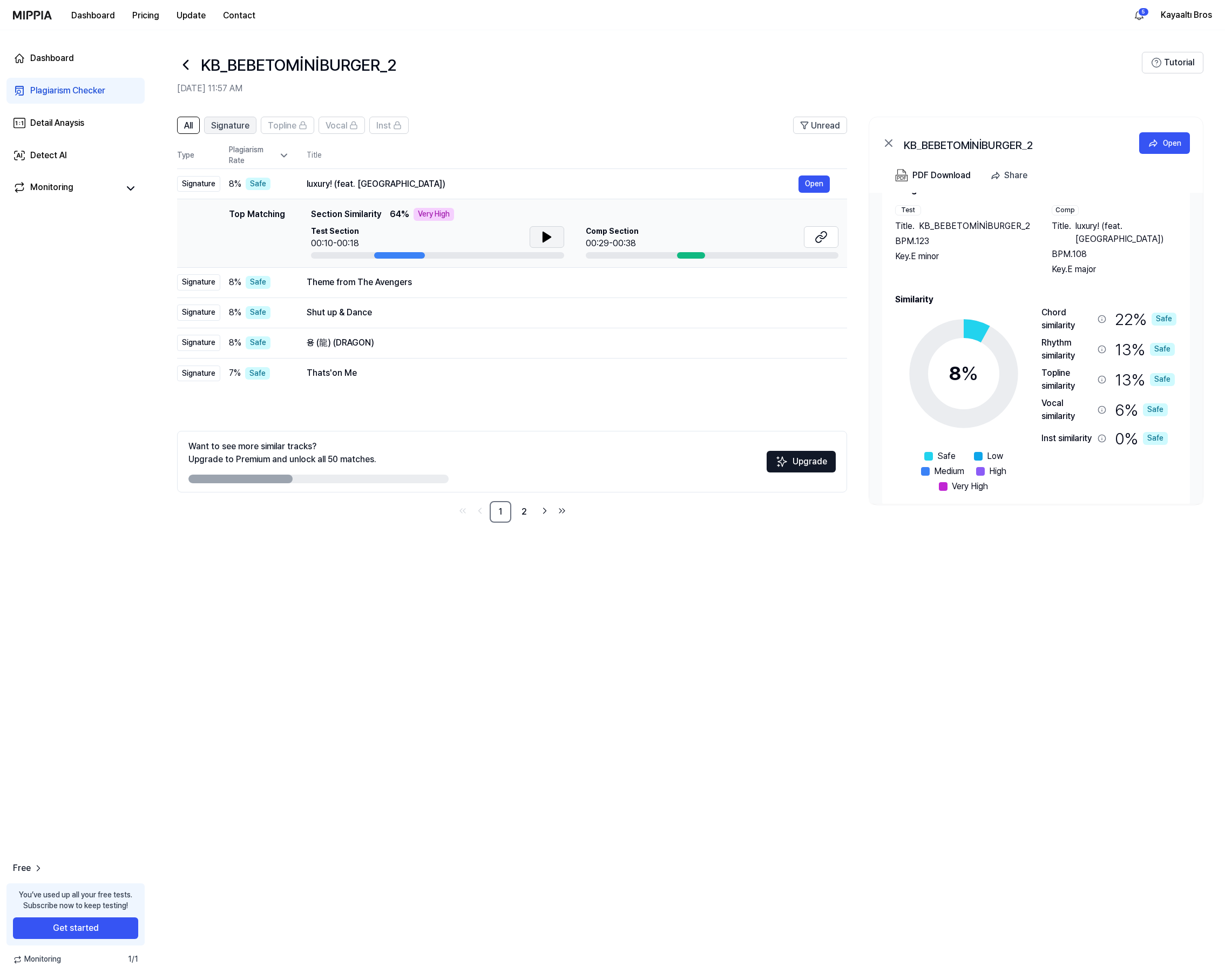
click at [237, 120] on span "Signature" at bounding box center [231, 126] width 38 height 13
click at [193, 125] on span "All" at bounding box center [188, 126] width 9 height 13
click at [187, 67] on icon at bounding box center [186, 65] width 17 height 17
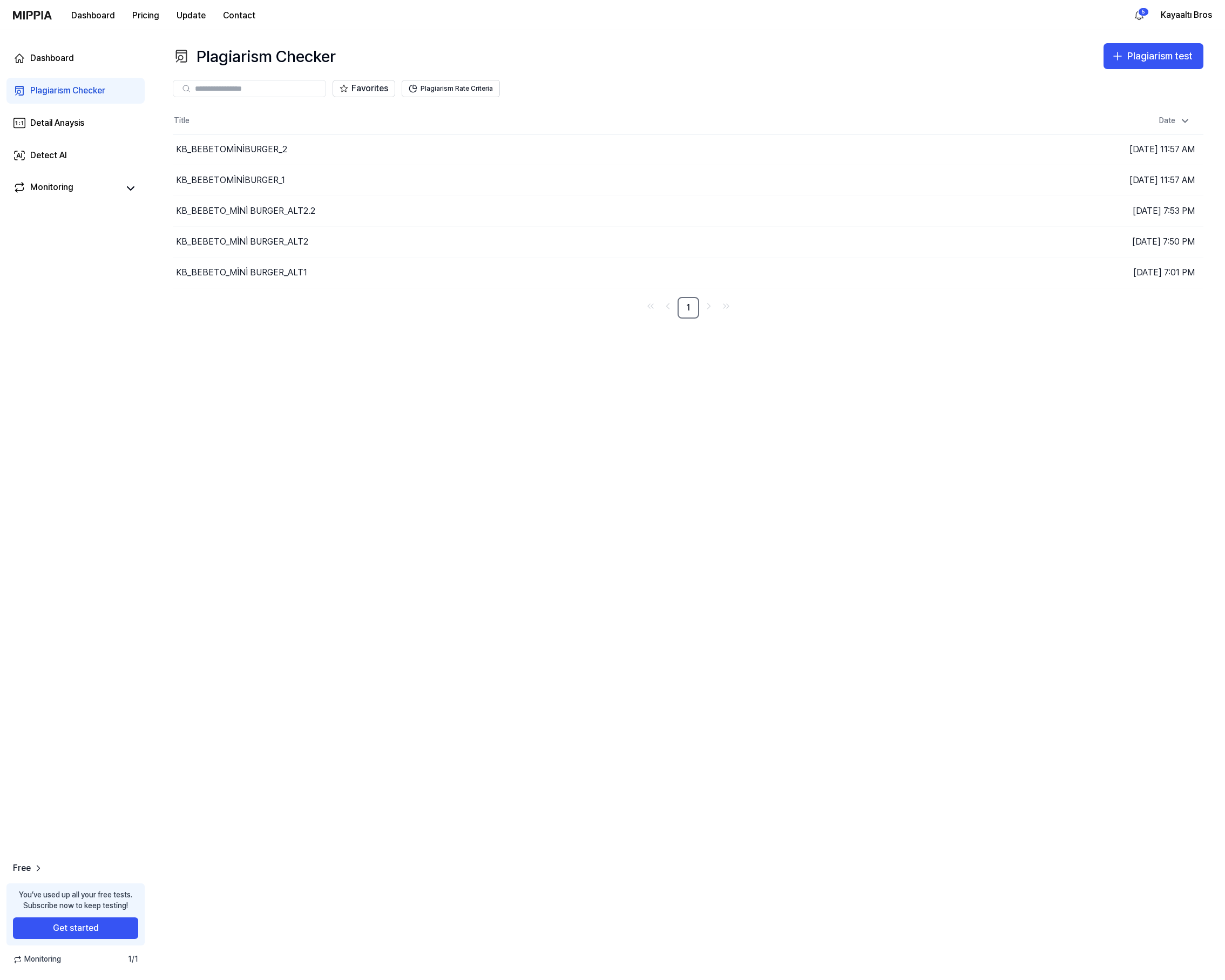
click at [825, 486] on div "Plagiarism Checker Plagiarism test Plagiarism Checker Detail Analysis Detect AI…" at bounding box center [688, 505] width 1074 height 950
